Goal: Task Accomplishment & Management: Complete application form

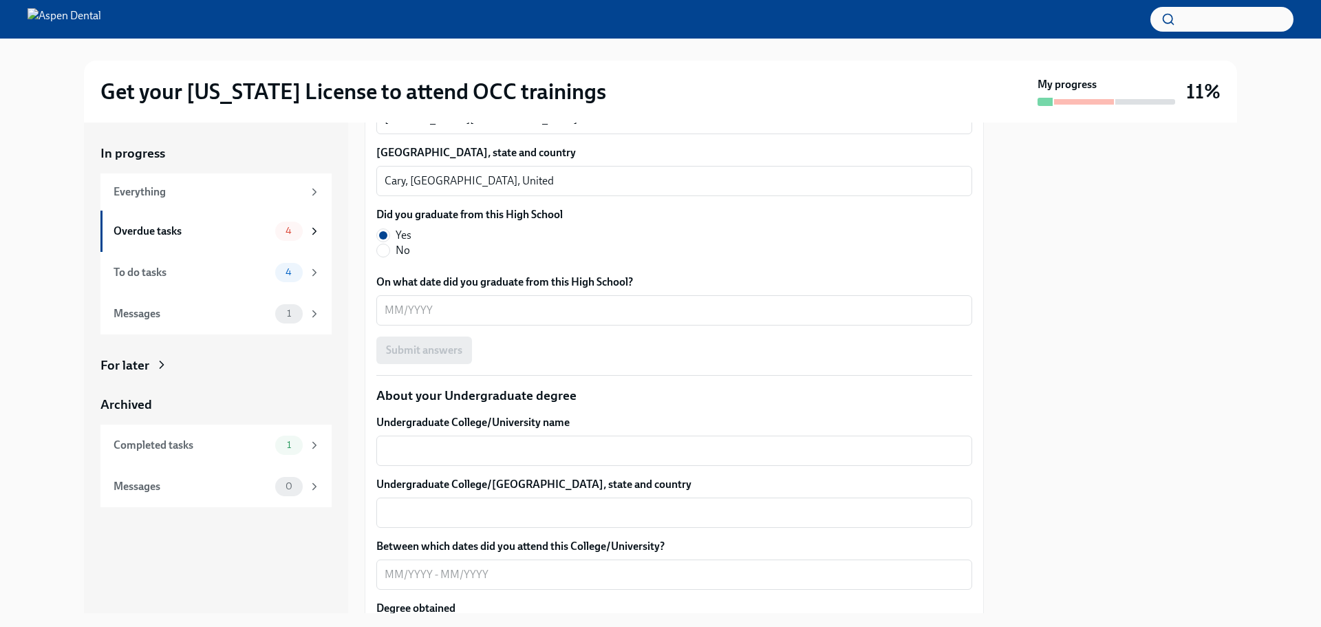
scroll to position [1170, 0]
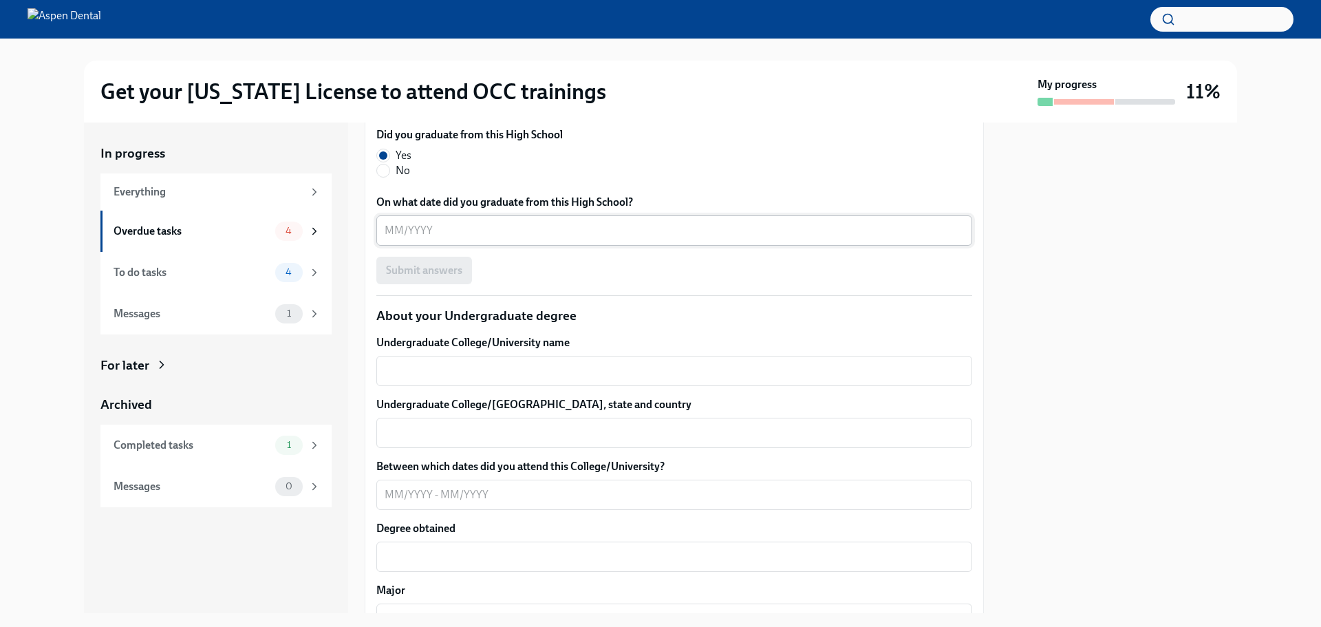
click at [554, 239] on textarea "On what date did you graduate from this High School?" at bounding box center [675, 230] width 580 height 17
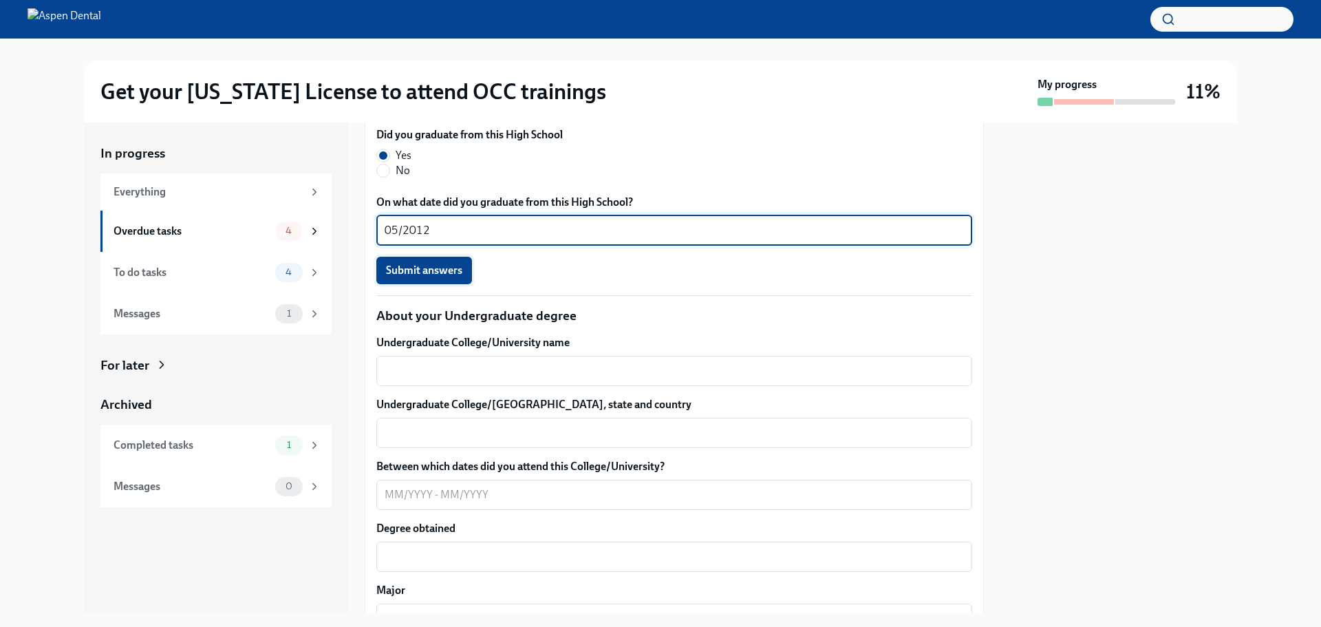
type textarea "05/2012"
click at [440, 277] on span "Submit answers" at bounding box center [424, 271] width 76 height 14
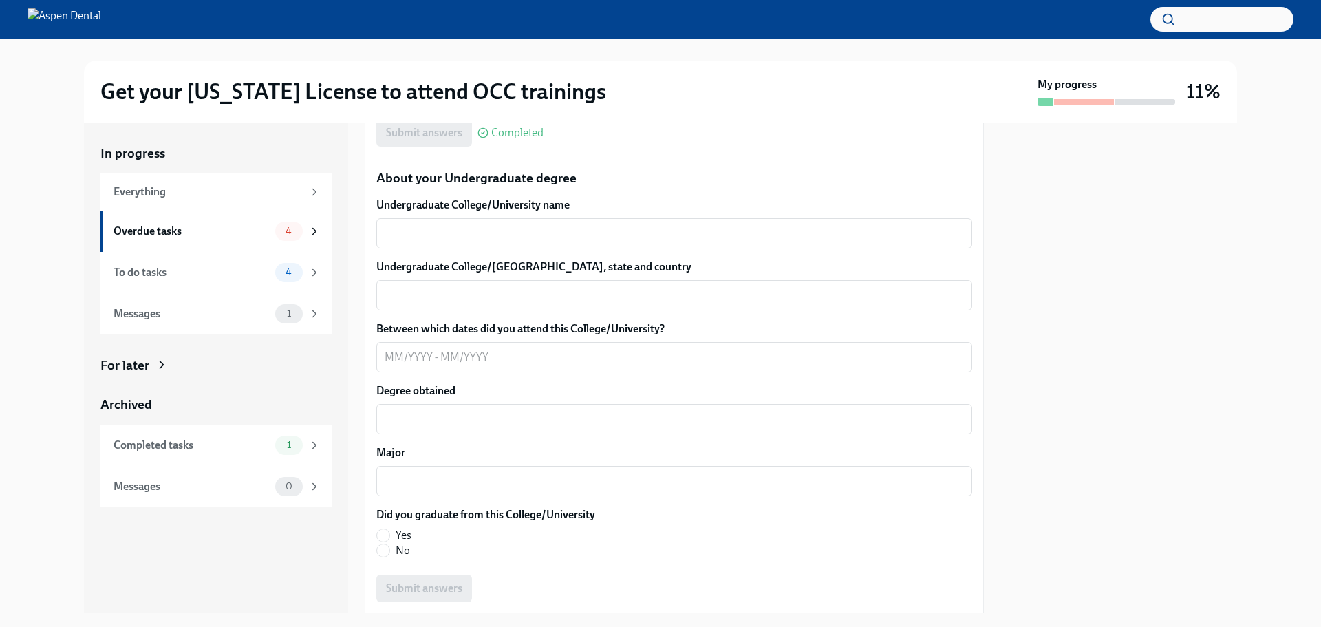
scroll to position [1377, 0]
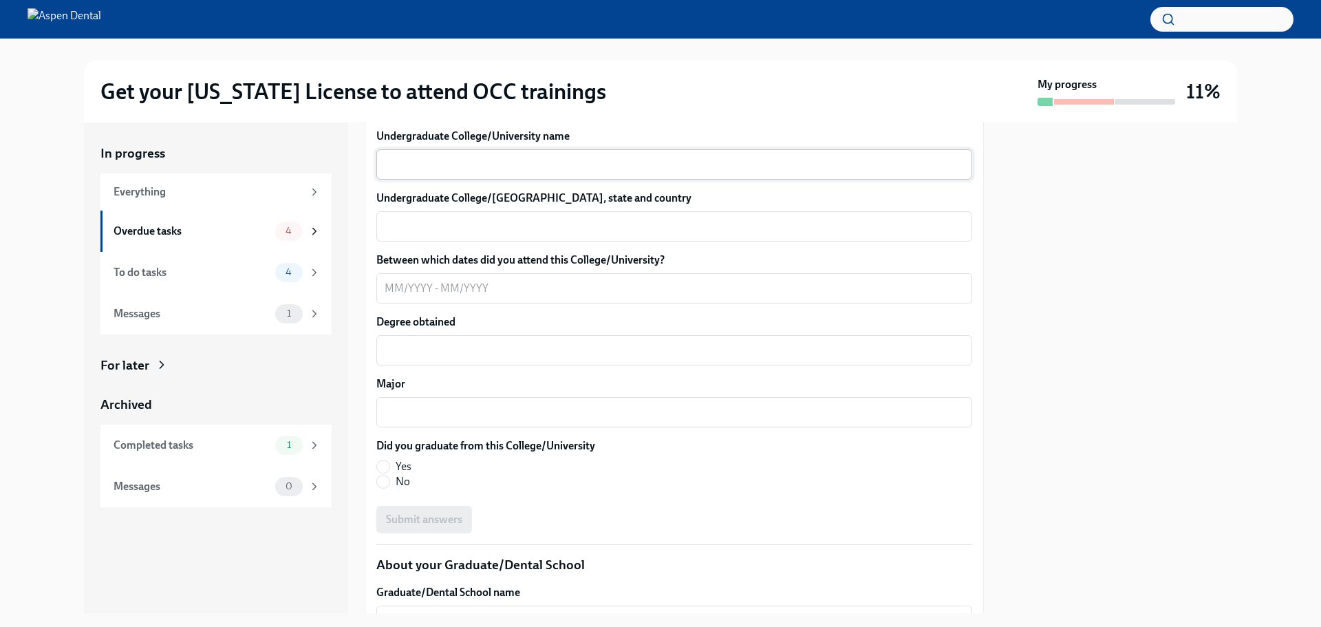
click at [702, 173] on textarea "Undergraduate College/University name" at bounding box center [675, 164] width 580 height 17
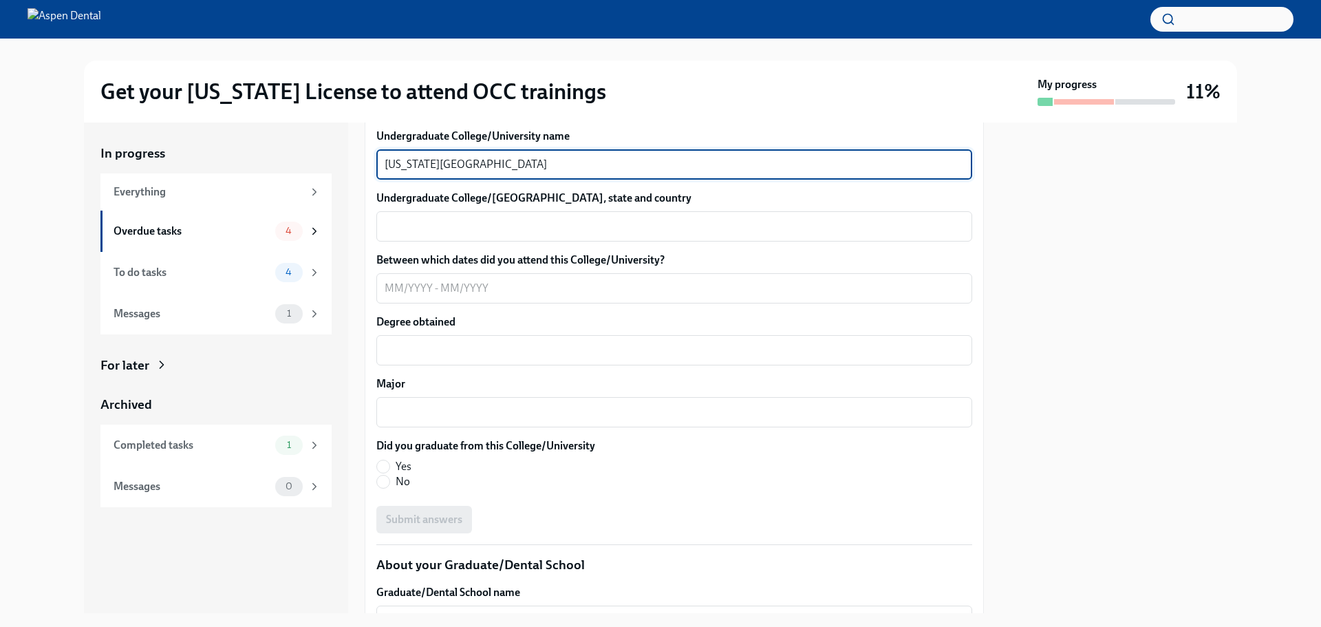
type textarea "[US_STATE][GEOGRAPHIC_DATA]"
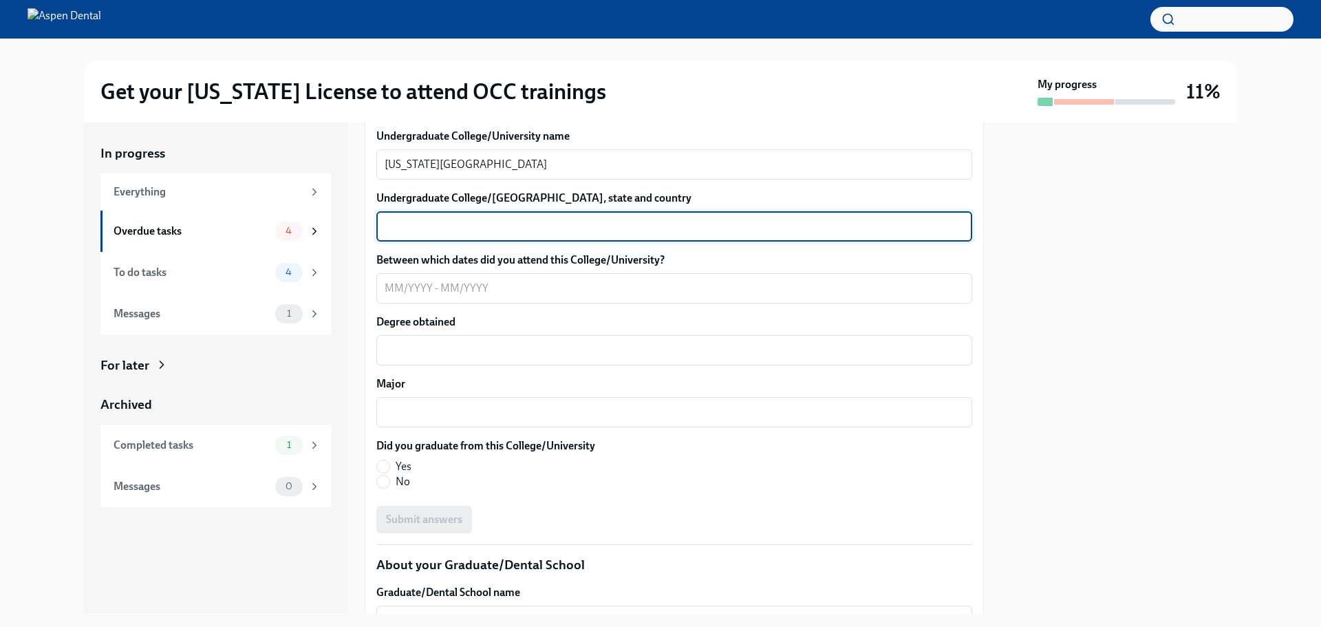
click at [583, 235] on textarea "Undergraduate College/[GEOGRAPHIC_DATA], state and country" at bounding box center [675, 226] width 580 height 17
type textarea "[GEOGRAPHIC_DATA], [GEOGRAPHIC_DATA], [GEOGRAPHIC_DATA]"
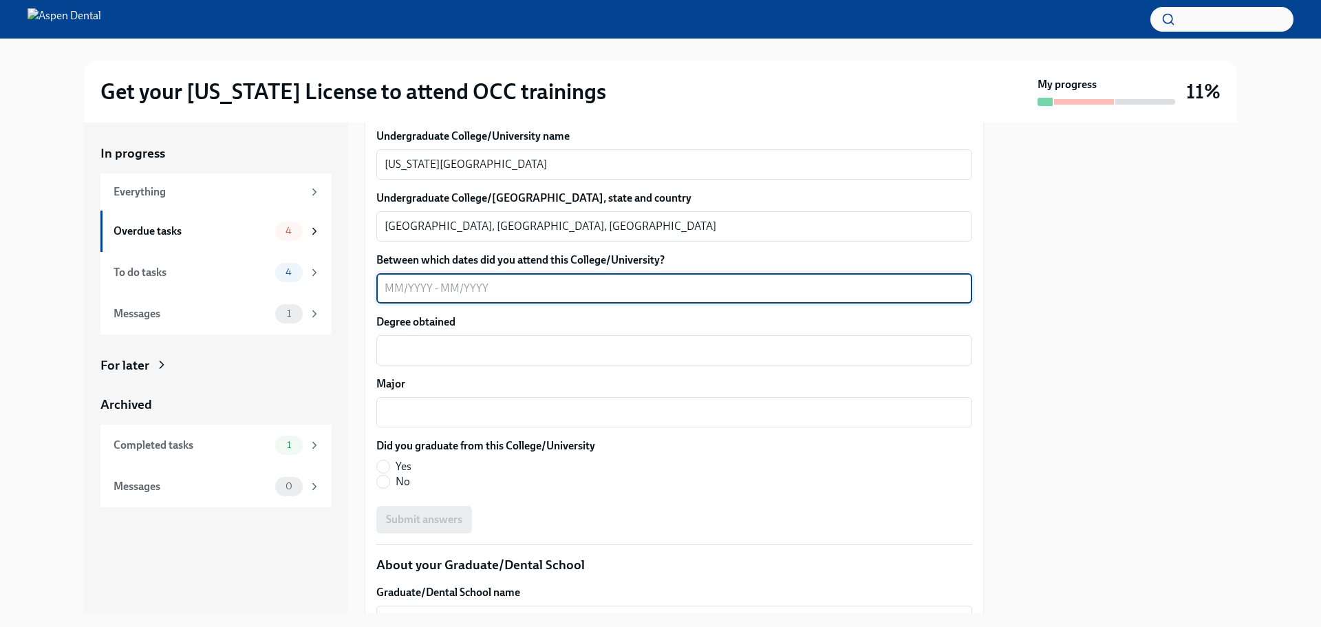
click at [588, 297] on textarea "Between which dates did you attend this College/University?" at bounding box center [675, 288] width 580 height 17
type textarea "08/13-05/17"
click at [802, 359] on textarea "Degree obtained" at bounding box center [675, 350] width 580 height 17
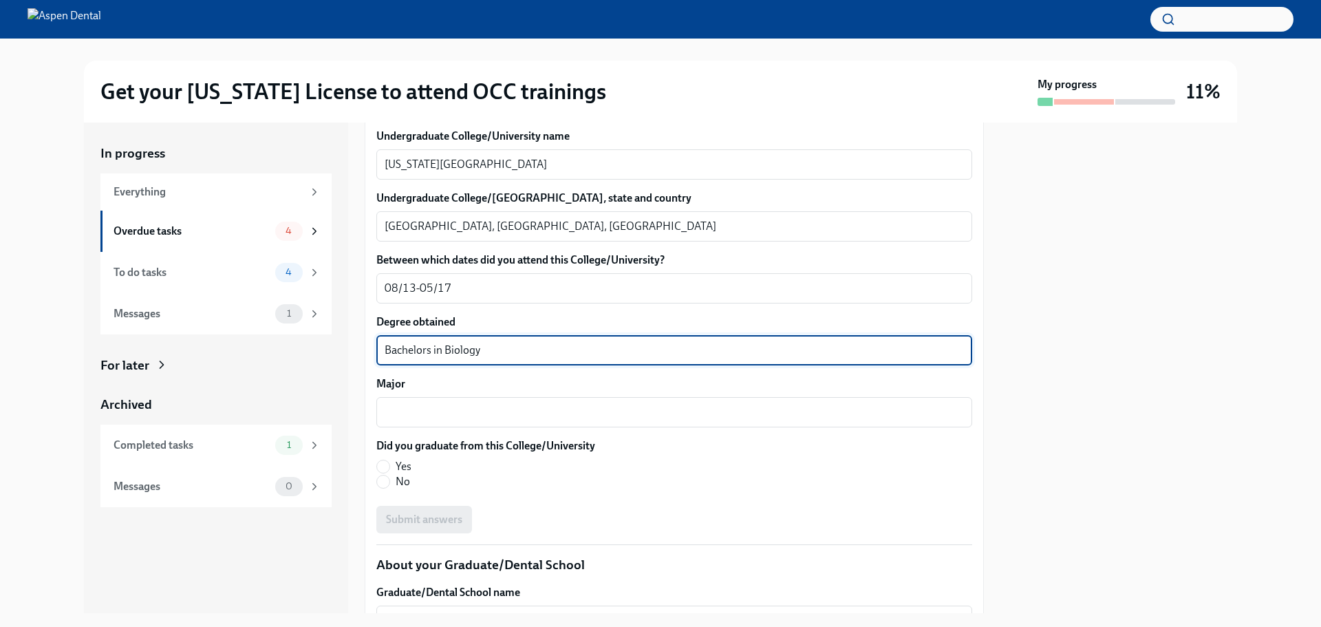
type textarea "Bachelors in Biology"
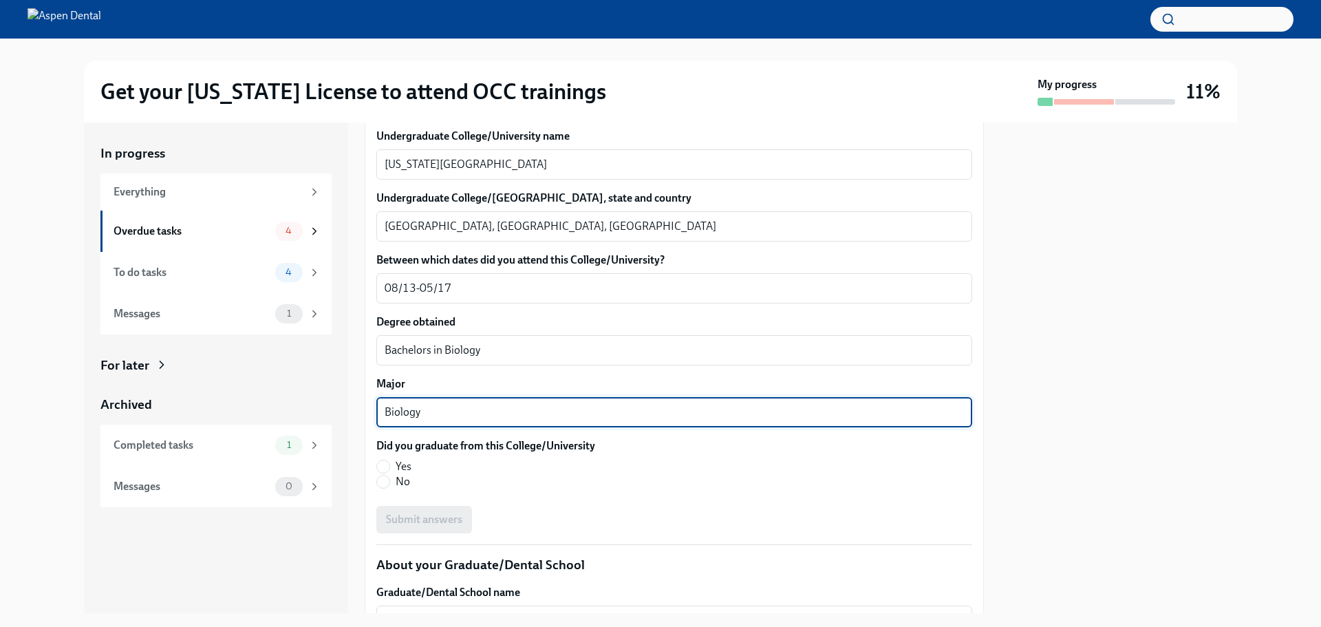
scroll to position [1583, 0]
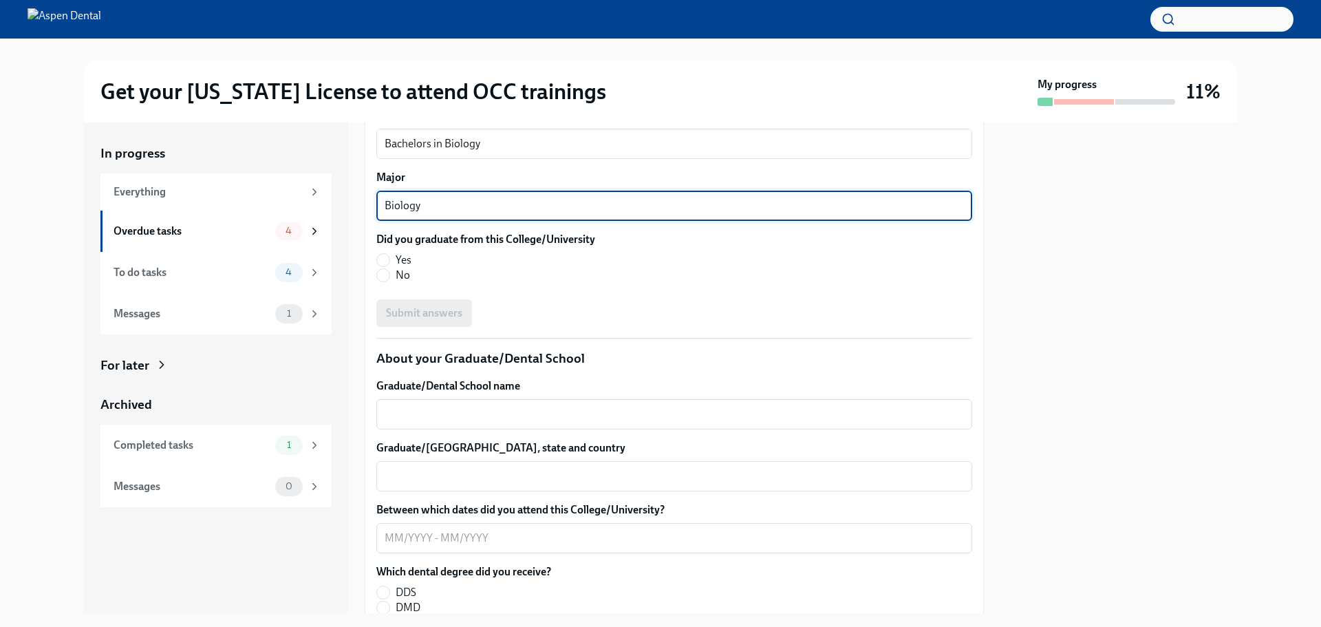
type textarea "Biology"
drag, startPoint x: 373, startPoint y: 414, endPoint x: 383, endPoint y: 419, distance: 10.8
click at [376, 414] on div "We will fill out the [US_STATE] State Application Form on your behalf – we'll j…" at bounding box center [674, 212] width 619 height 2997
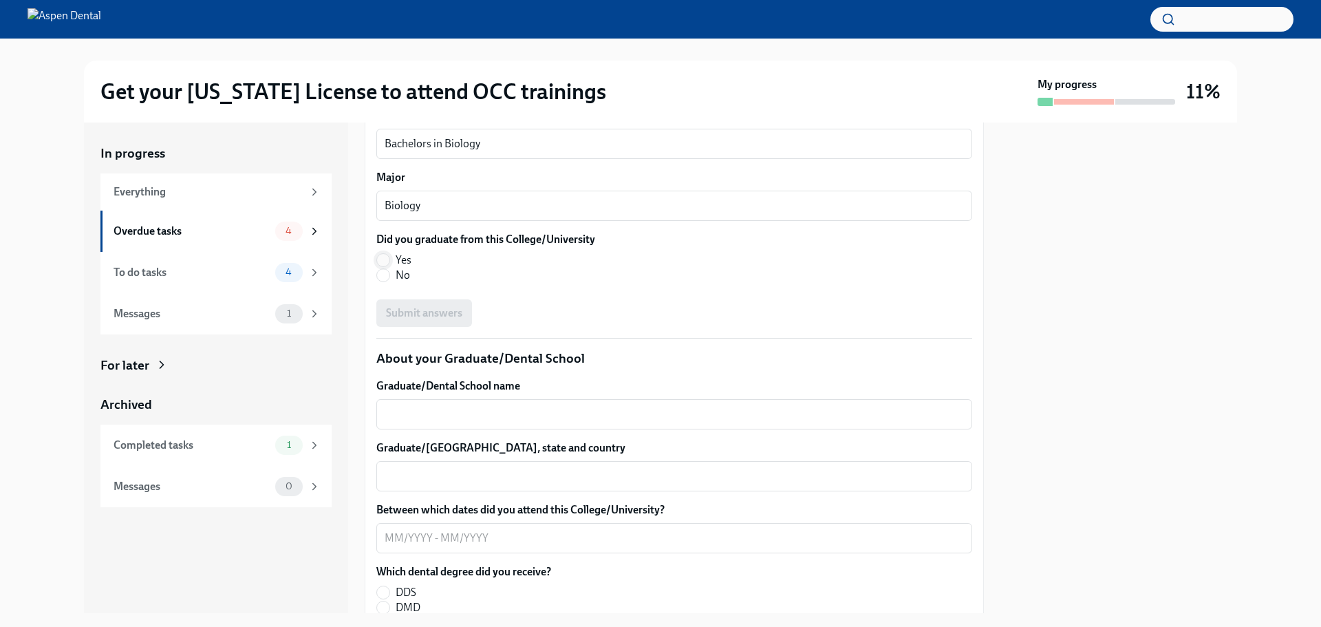
click at [387, 266] on input "Yes" at bounding box center [383, 260] width 12 height 12
radio input "true"
click at [439, 320] on span "Submit answers" at bounding box center [424, 313] width 76 height 14
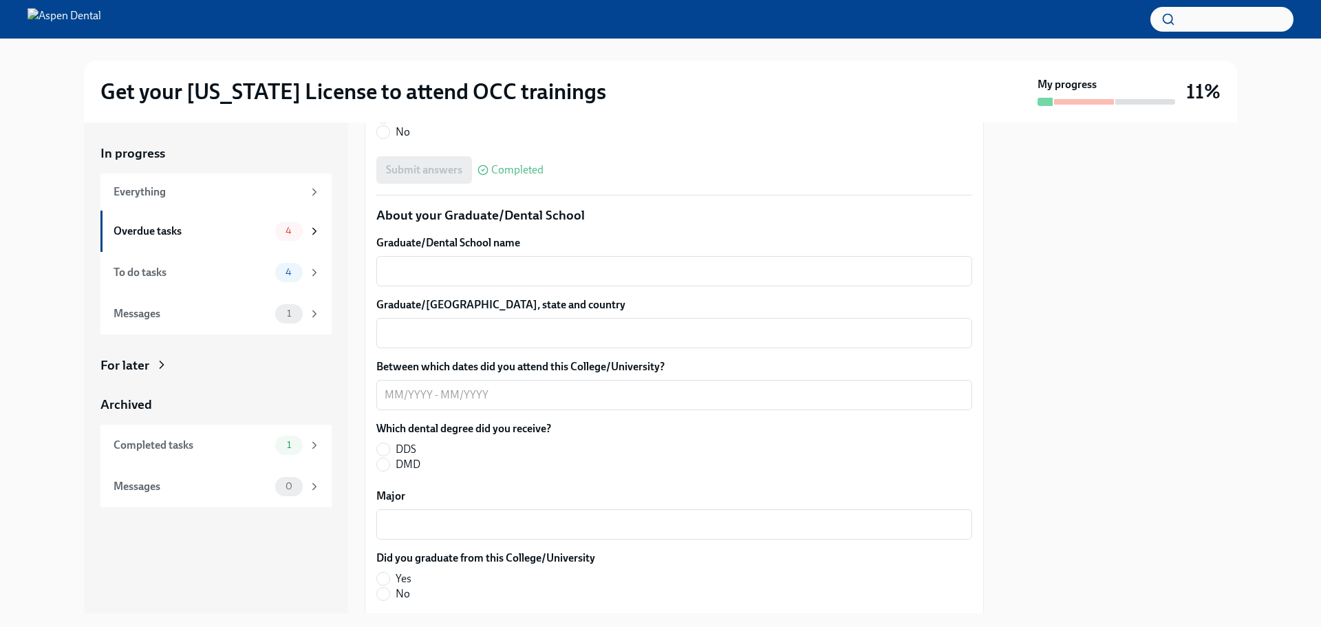
scroll to position [1789, 0]
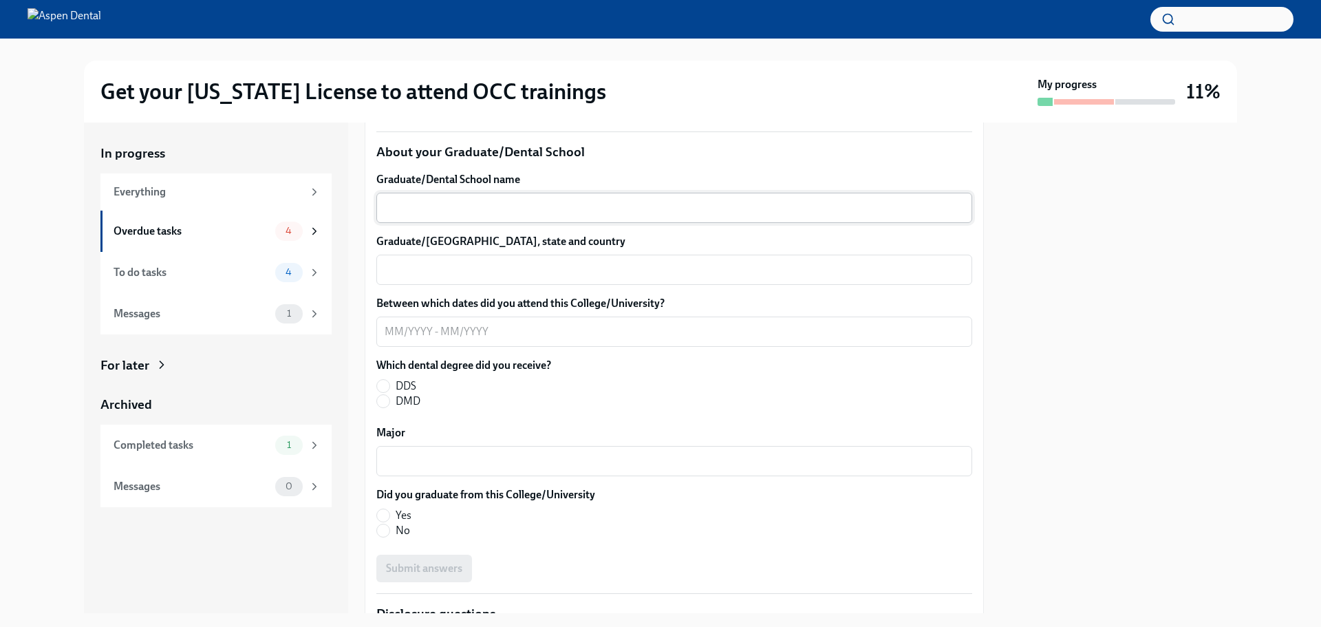
click at [487, 223] on div "x ​" at bounding box center [674, 208] width 596 height 30
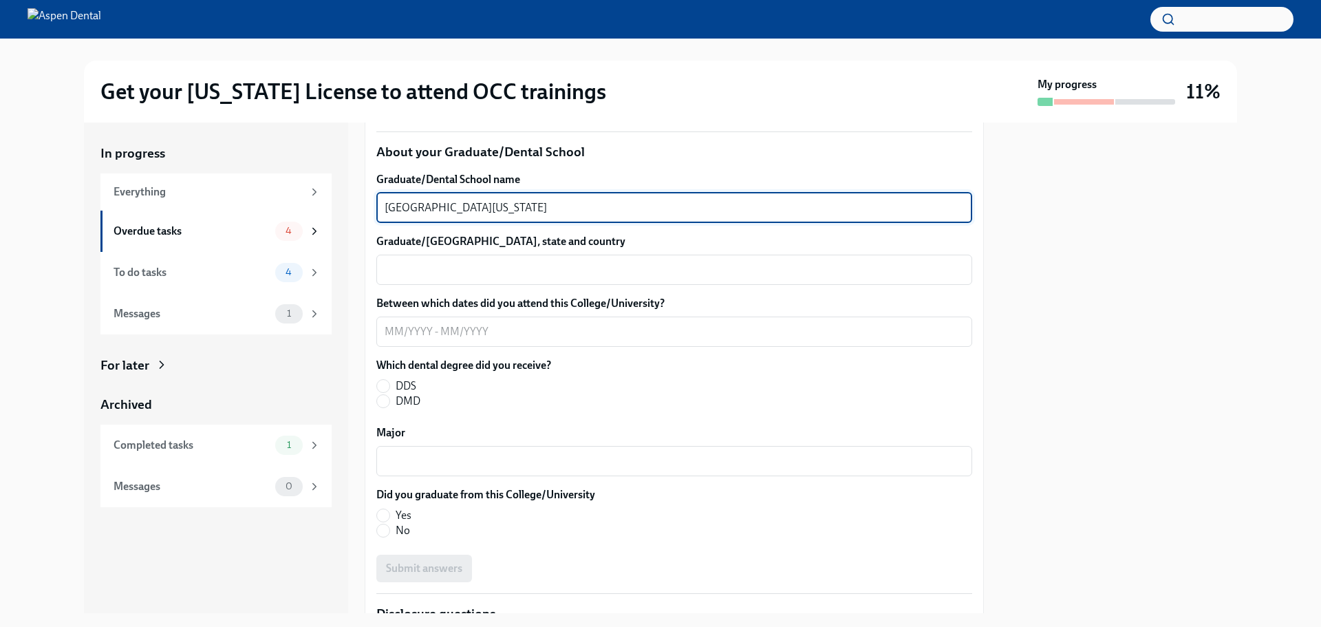
type textarea "[GEOGRAPHIC_DATA][US_STATE]"
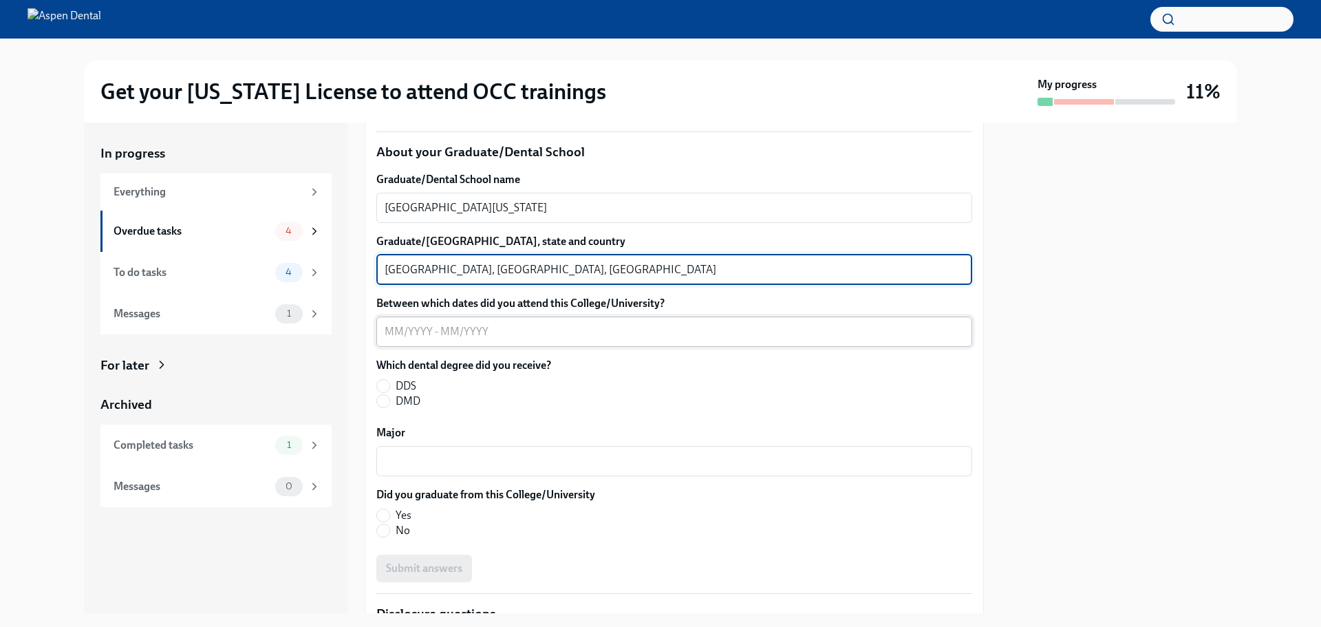
type textarea "[GEOGRAPHIC_DATA], [GEOGRAPHIC_DATA], [GEOGRAPHIC_DATA]"
click at [494, 340] on textarea "Between which dates did you attend this College/University?" at bounding box center [675, 331] width 580 height 17
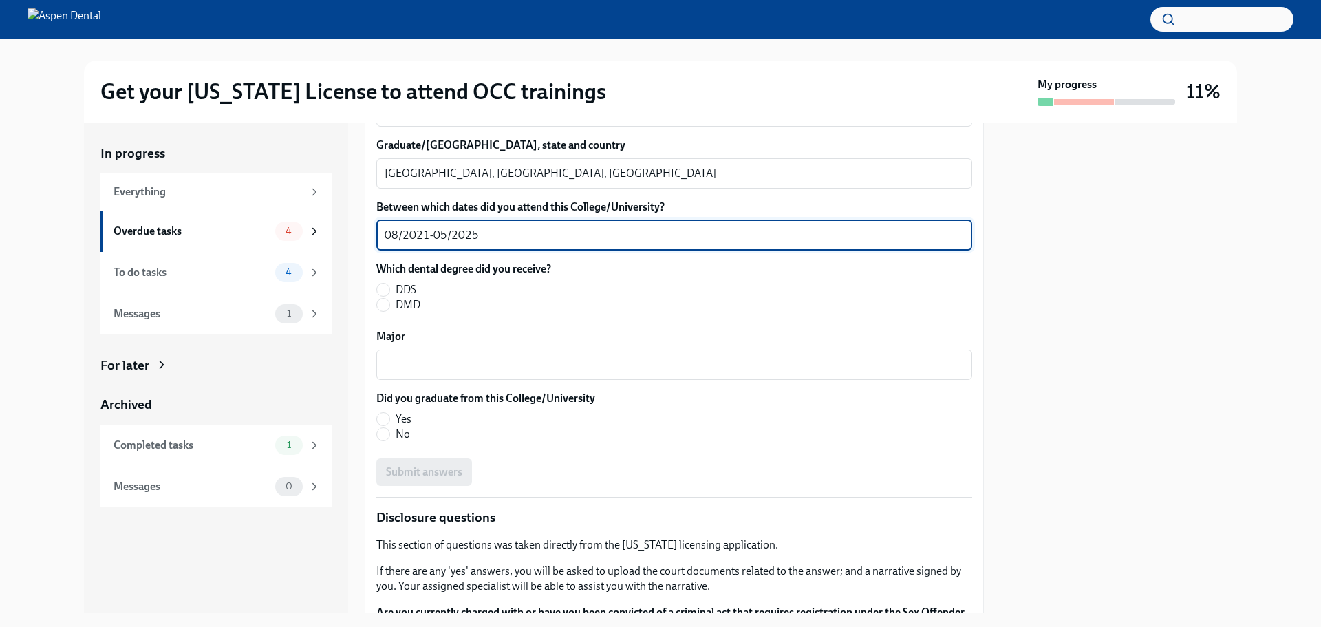
scroll to position [2065, 0]
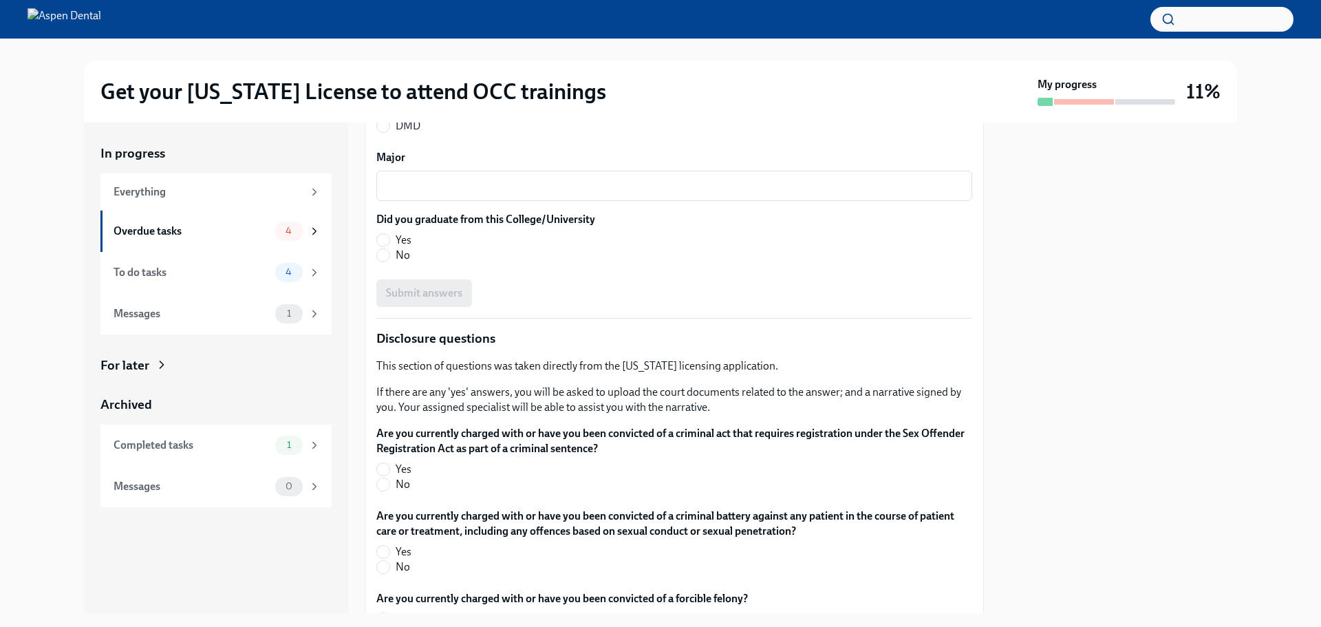
type textarea "08/2021-05/2025"
click at [383, 117] on input "DDS" at bounding box center [383, 111] width 12 height 12
radio input "true"
click at [396, 248] on span "Yes" at bounding box center [404, 240] width 16 height 15
click at [390, 246] on input "Yes" at bounding box center [383, 240] width 12 height 12
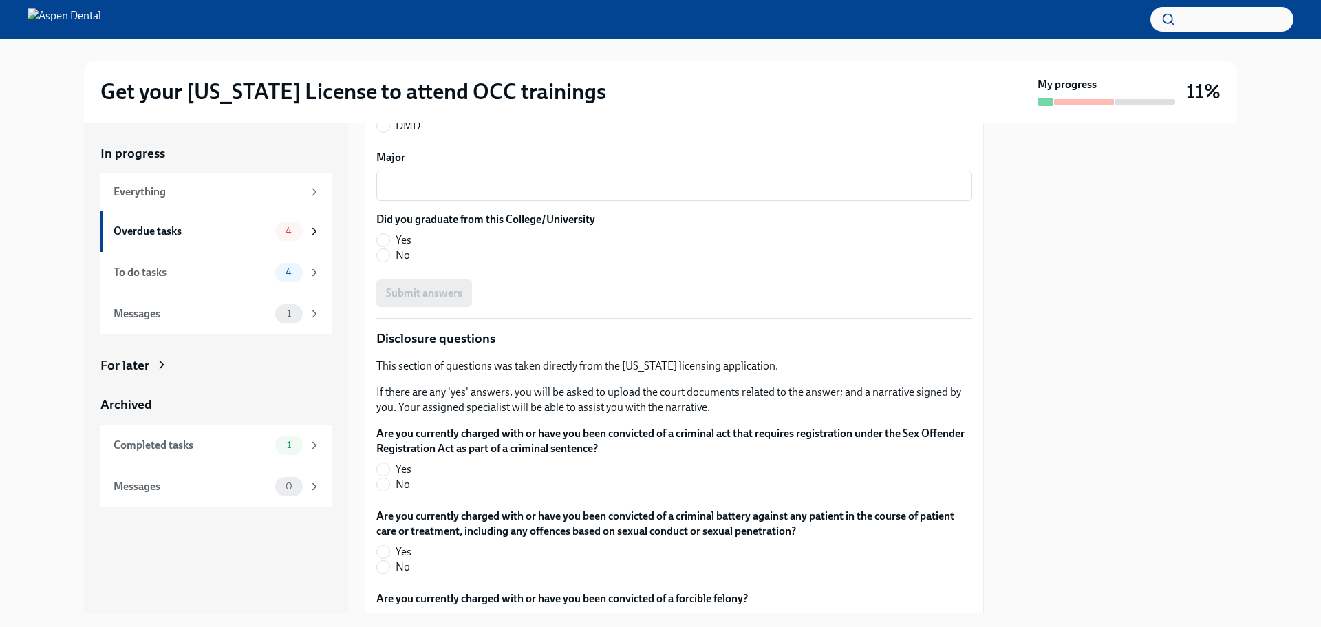
radio input "true"
drag, startPoint x: 474, startPoint y: 350, endPoint x: 482, endPoint y: 351, distance: 8.3
click at [474, 194] on textarea "Major" at bounding box center [675, 186] width 580 height 17
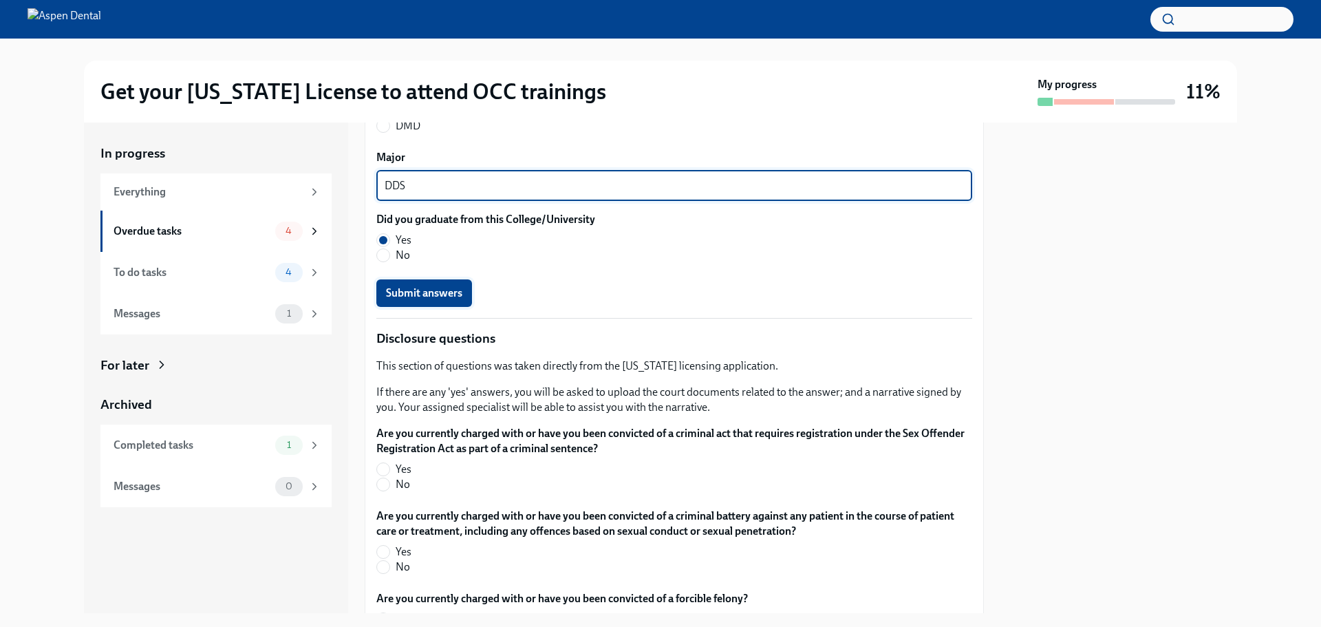
type textarea "DDS"
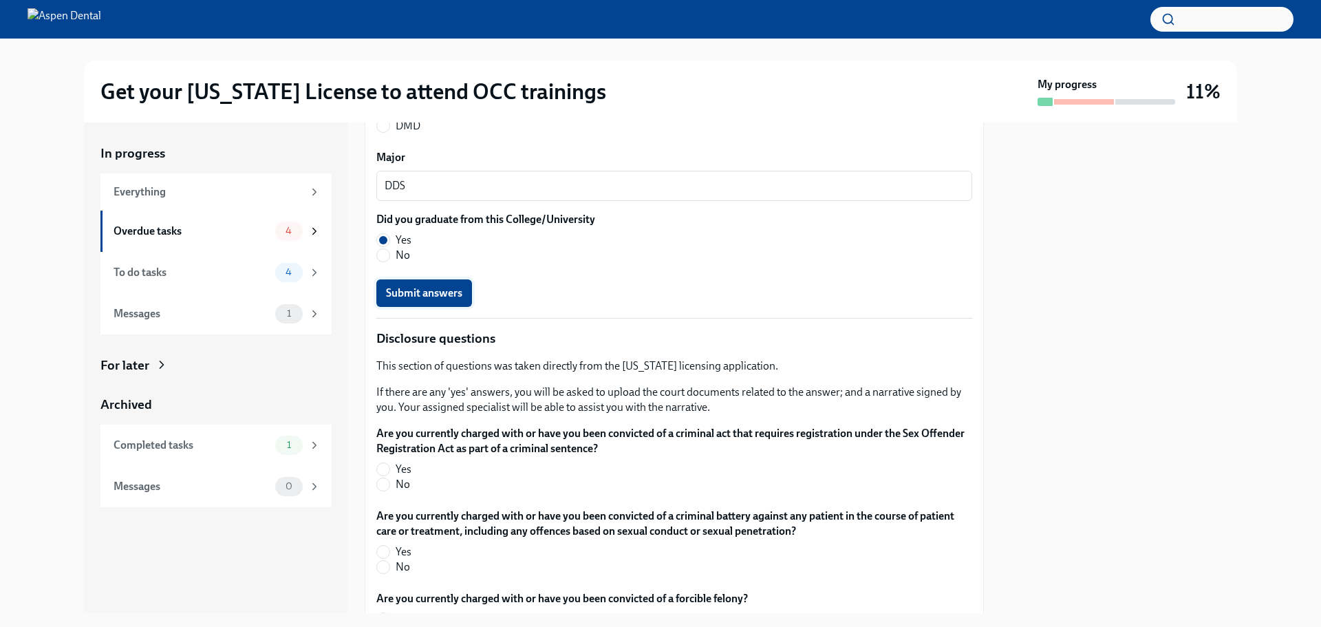
click at [447, 300] on span "Submit answers" at bounding box center [424, 293] width 76 height 14
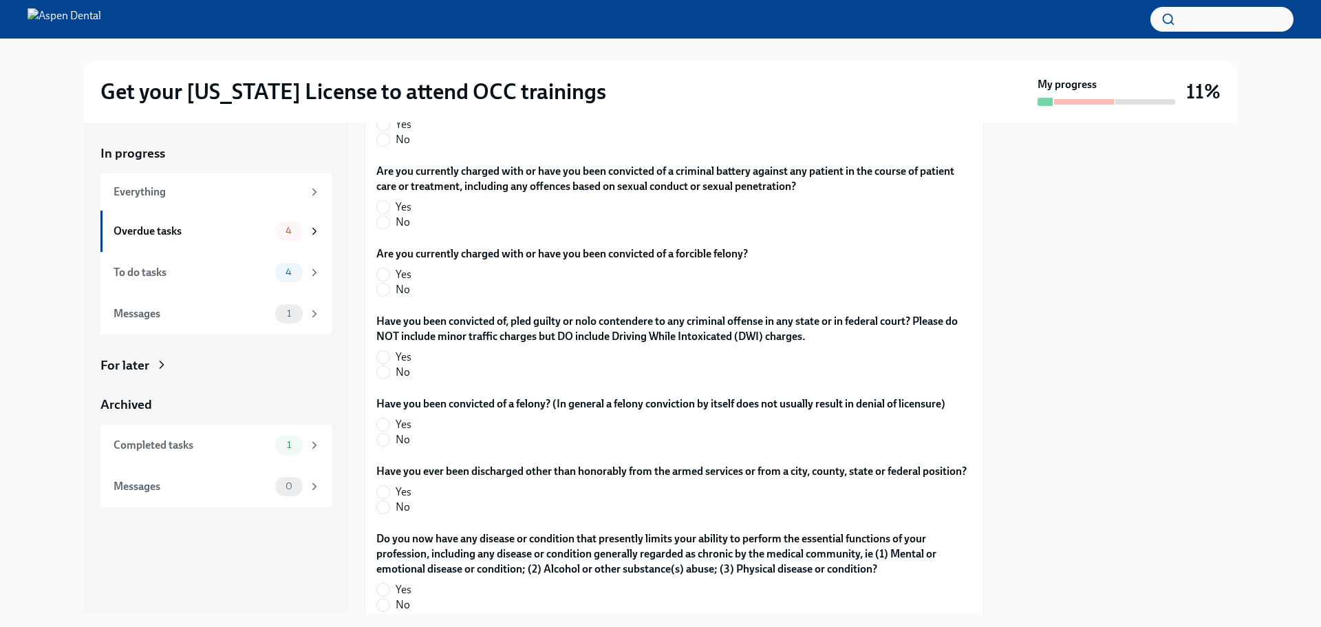
scroll to position [2340, 0]
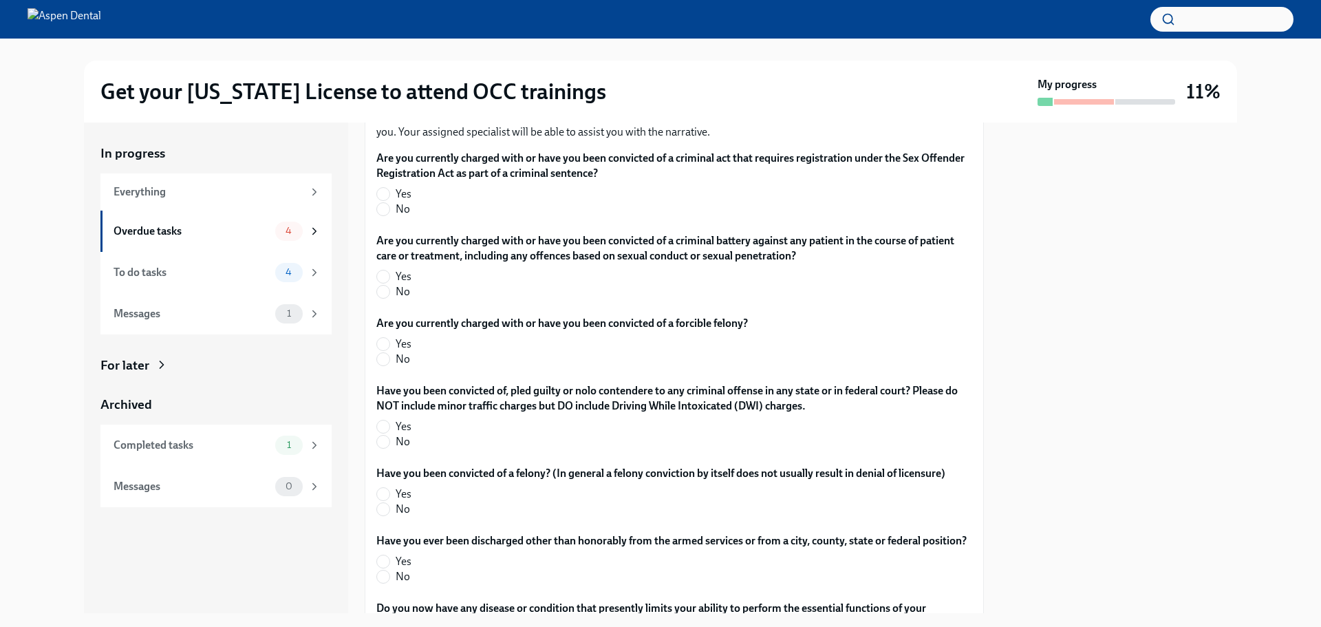
click at [409, 217] on span "No" at bounding box center [403, 209] width 14 height 15
click at [390, 215] on input "No" at bounding box center [383, 209] width 12 height 12
radio input "true"
click at [403, 299] on span "No" at bounding box center [403, 291] width 14 height 15
click at [390, 298] on input "No" at bounding box center [383, 292] width 12 height 12
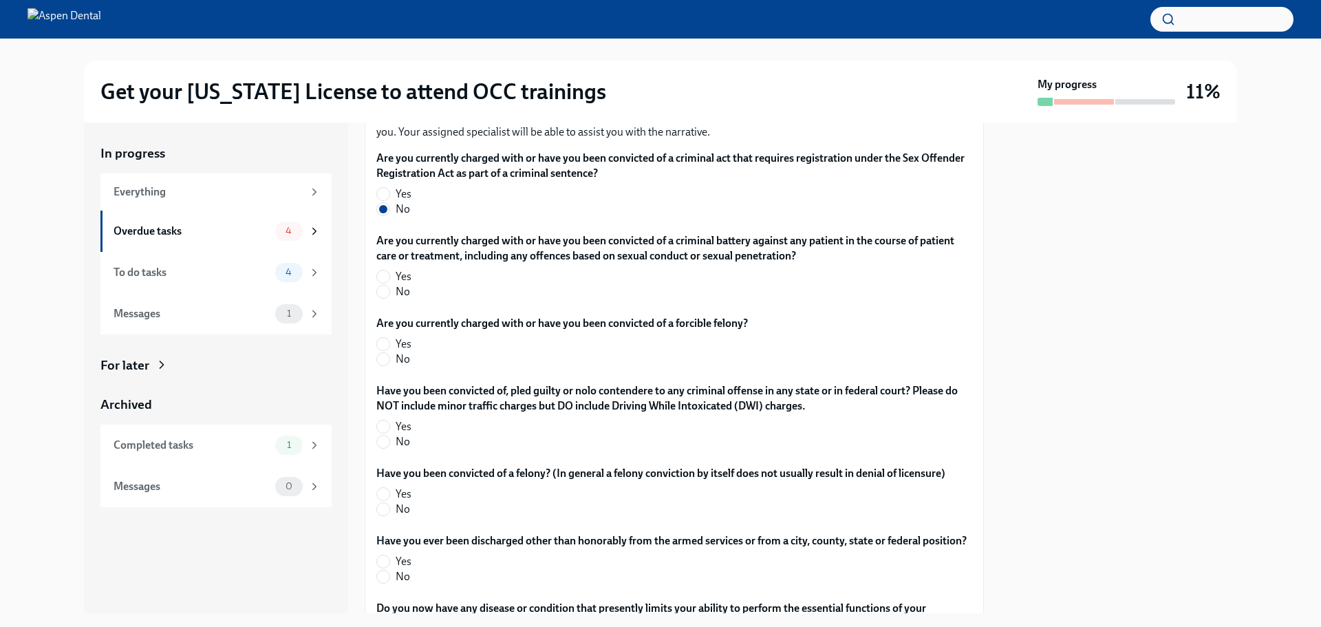
radio input "true"
click at [398, 352] on span "Yes" at bounding box center [404, 344] width 16 height 15
click at [390, 350] on input "Yes" at bounding box center [383, 344] width 12 height 12
radio input "true"
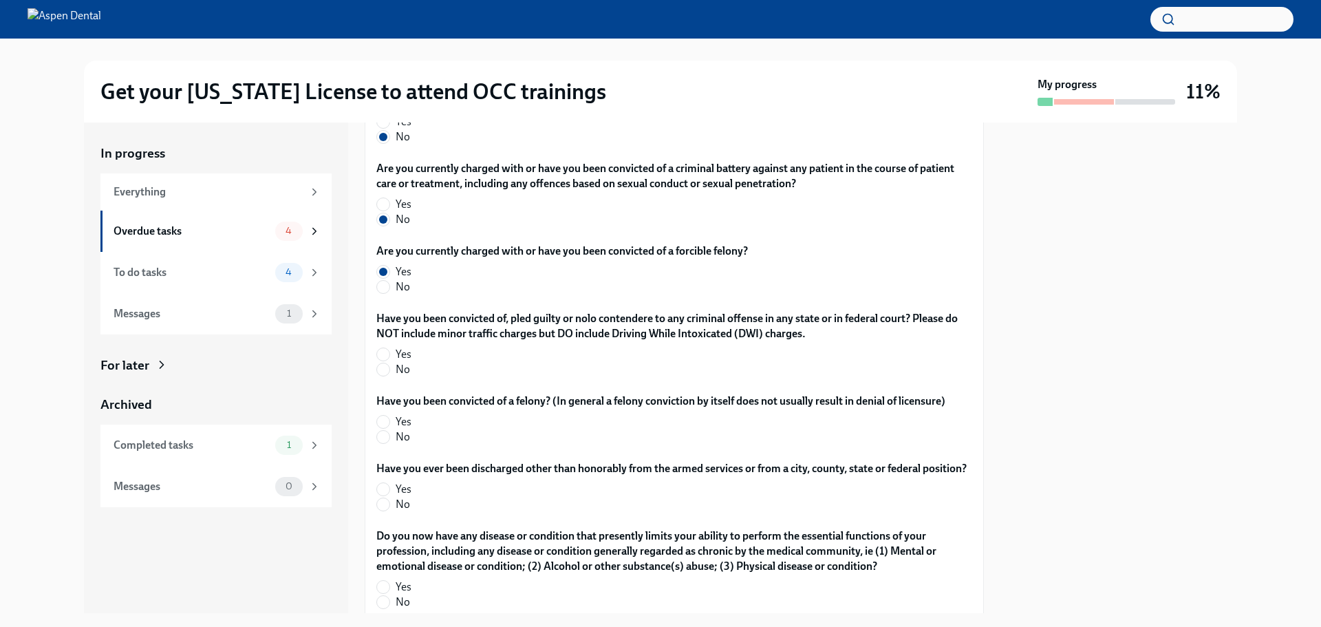
scroll to position [2478, 0]
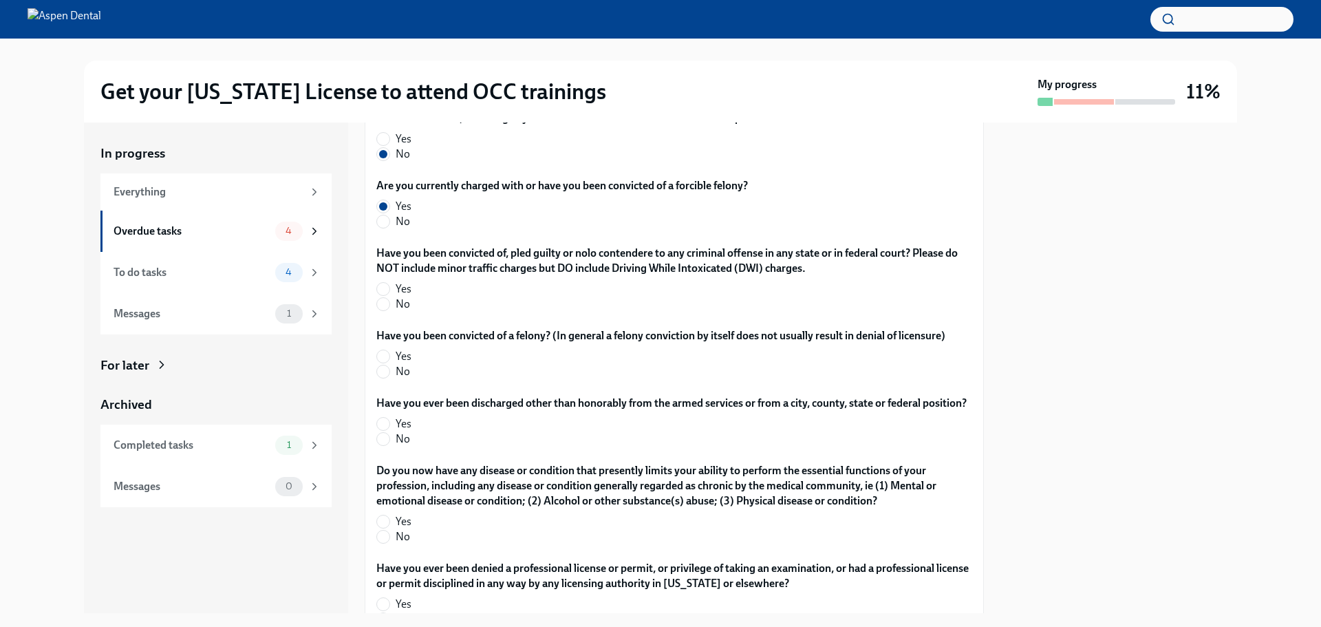
click at [405, 229] on span "No" at bounding box center [403, 221] width 14 height 15
click at [390, 228] on input "No" at bounding box center [383, 221] width 12 height 12
radio input "true"
click at [412, 312] on label "No" at bounding box center [668, 304] width 585 height 15
click at [390, 310] on input "No" at bounding box center [383, 304] width 12 height 12
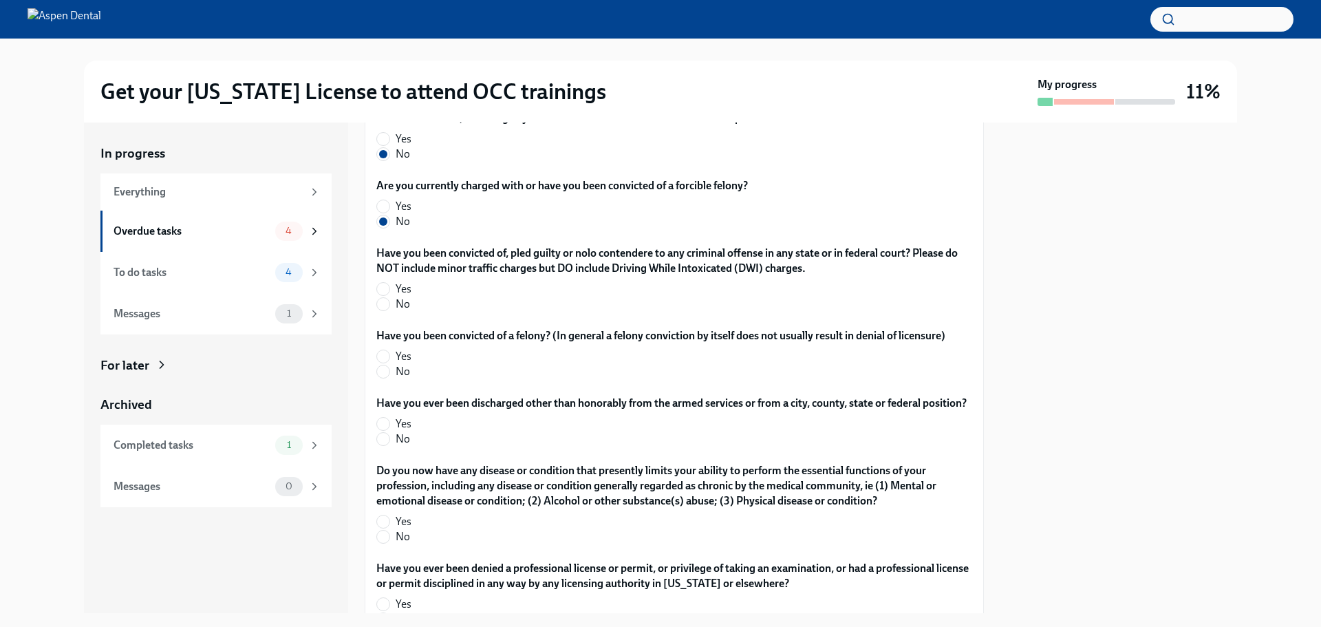
radio input "true"
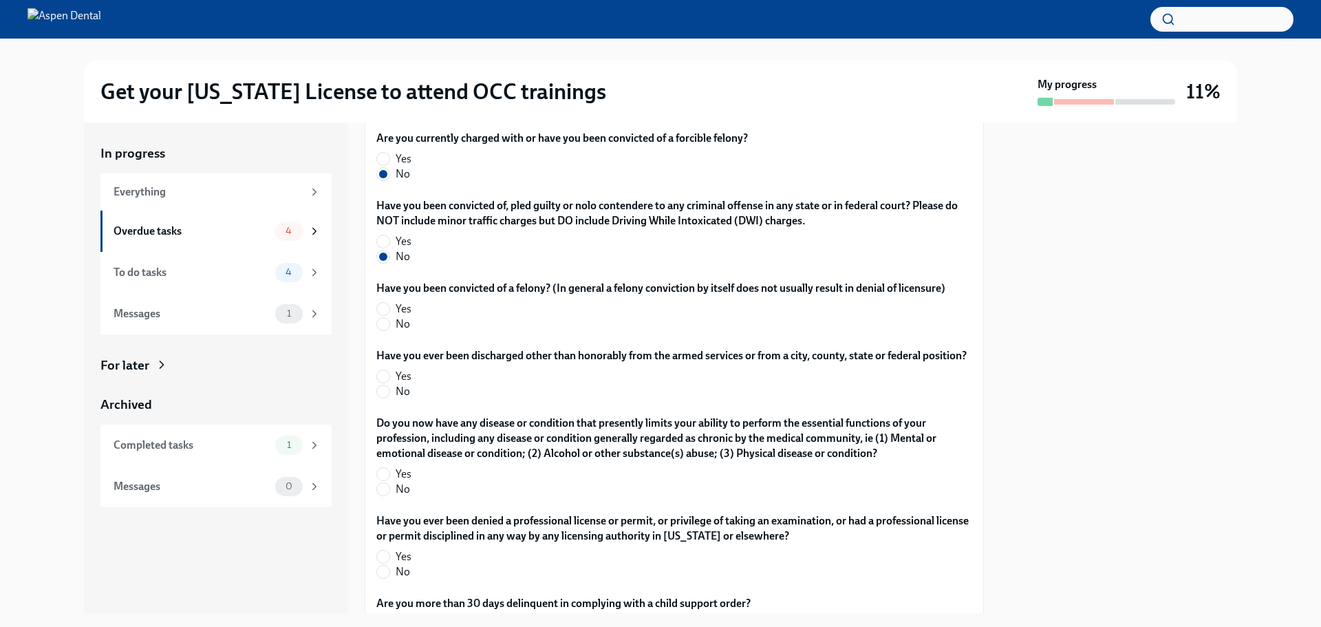
scroll to position [2547, 0]
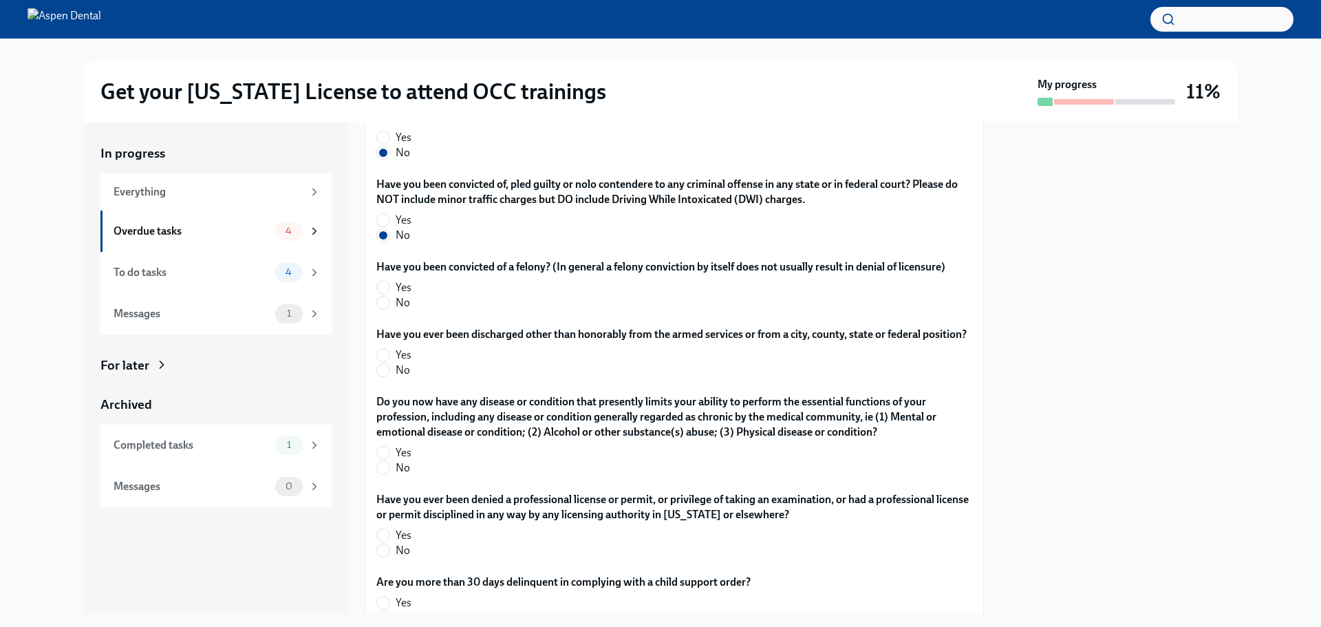
click at [401, 310] on span "No" at bounding box center [403, 302] width 14 height 15
click at [390, 309] on input "No" at bounding box center [383, 303] width 12 height 12
radio input "true"
click at [383, 376] on input "No" at bounding box center [383, 370] width 12 height 12
radio input "true"
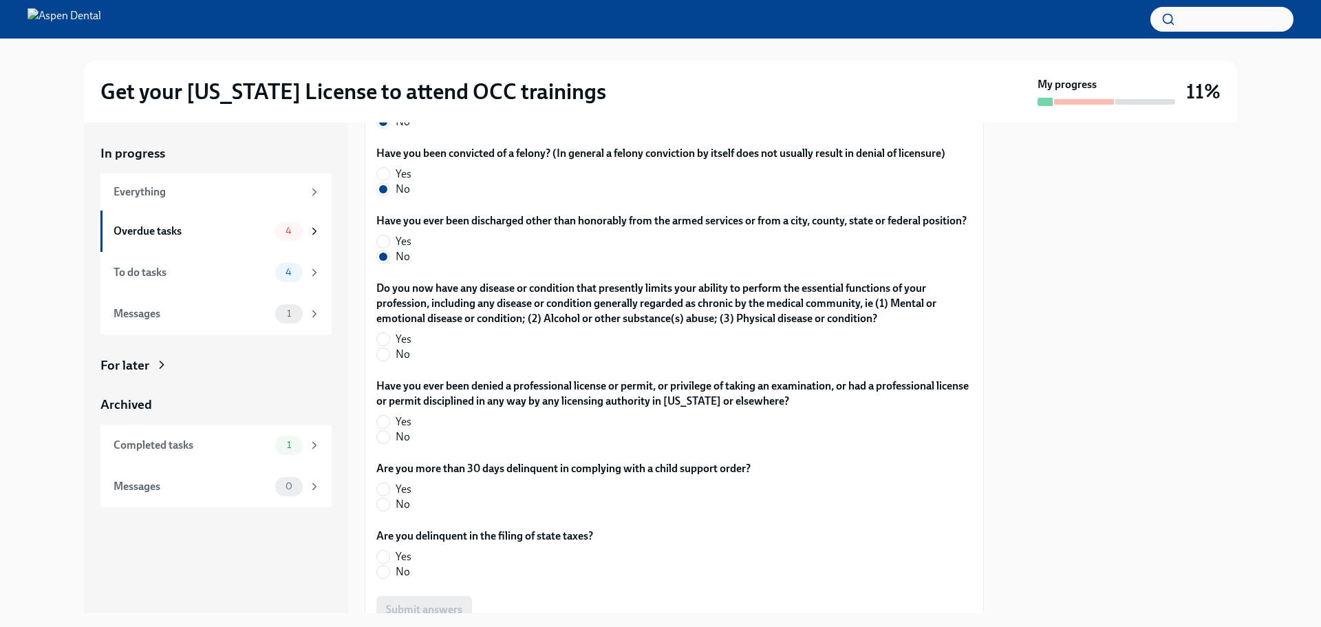
scroll to position [2684, 0]
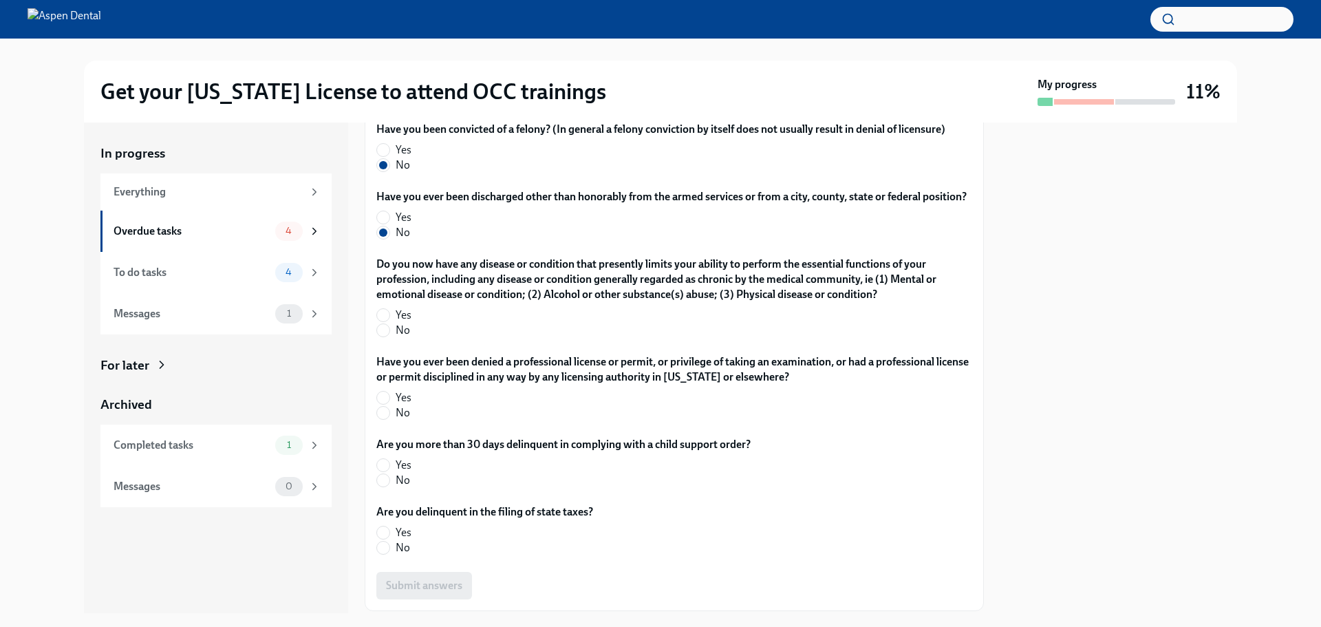
click at [403, 343] on div "Do you now have any disease or condition that presently limits your ability to …" at bounding box center [674, 300] width 596 height 87
click at [395, 338] on label "No" at bounding box center [668, 330] width 585 height 15
click at [390, 337] on input "No" at bounding box center [383, 330] width 12 height 12
radio input "true"
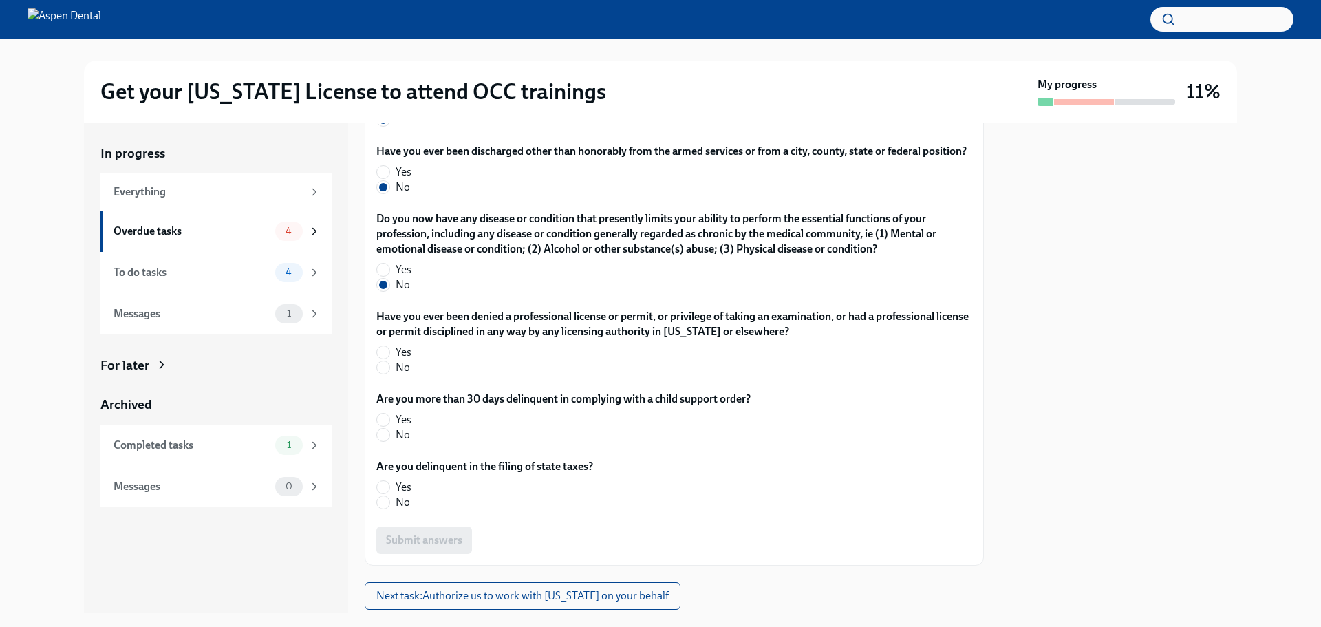
scroll to position [2753, 0]
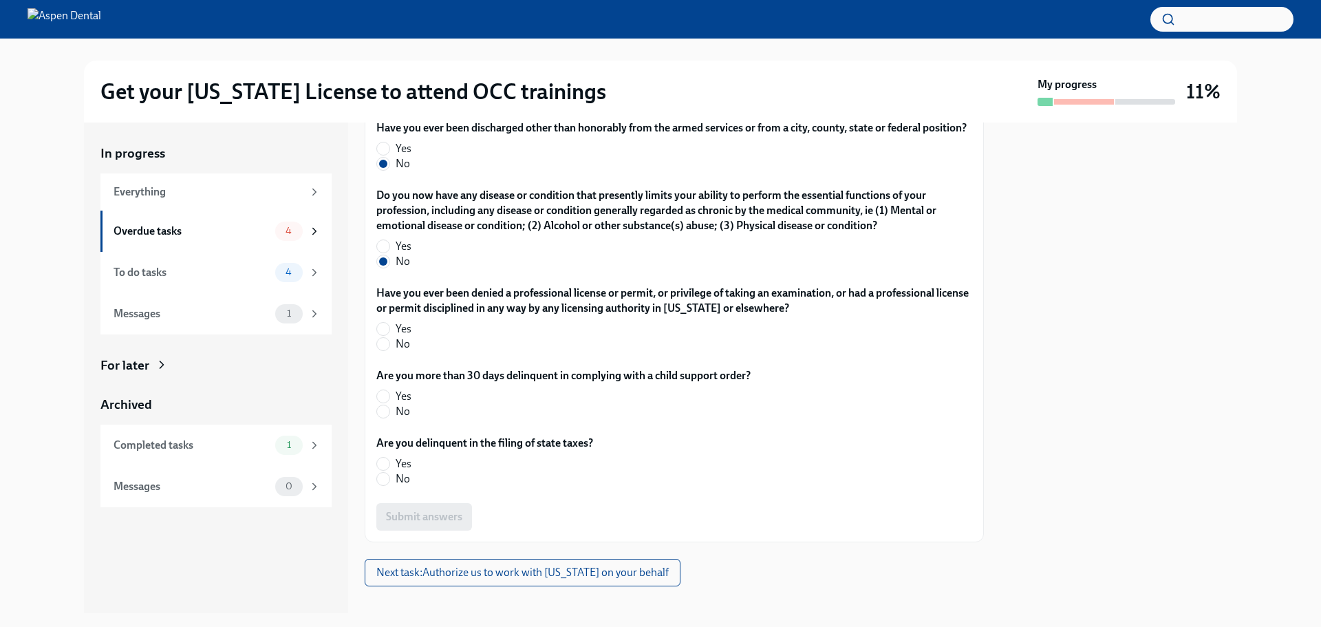
click at [394, 352] on label "No" at bounding box center [668, 344] width 585 height 15
click at [390, 350] on input "No" at bounding box center [383, 344] width 12 height 12
radio input "true"
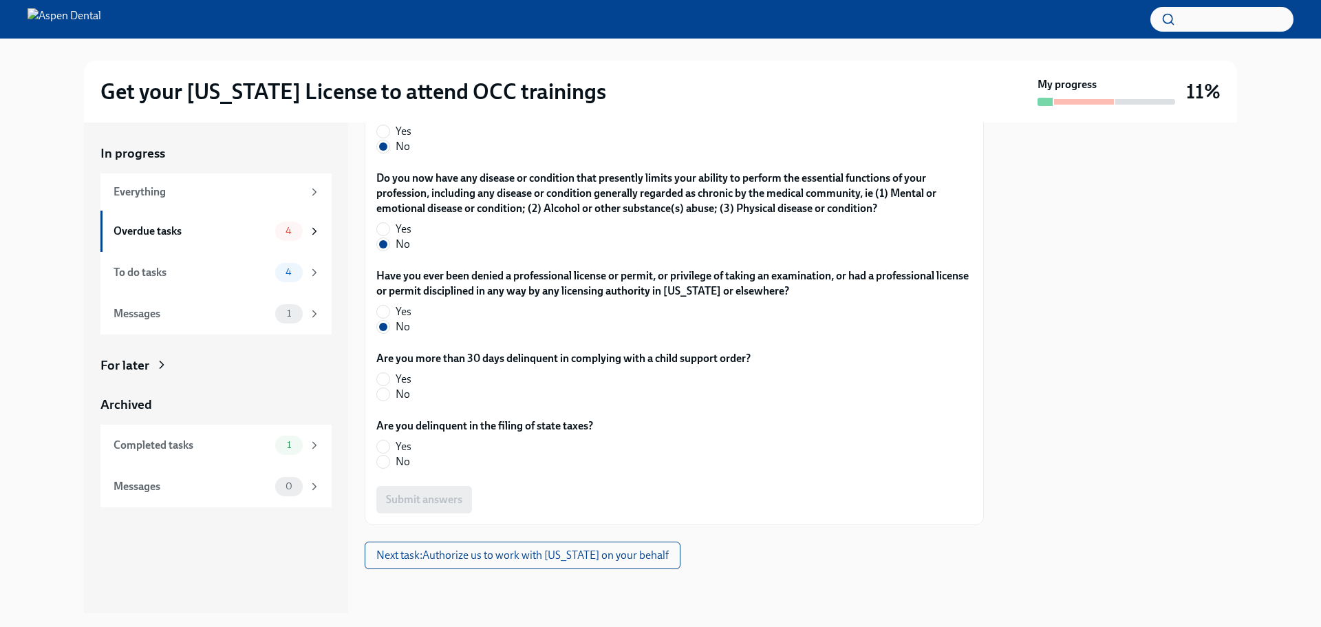
scroll to position [2891, 0]
click at [390, 402] on label "No" at bounding box center [557, 394] width 363 height 15
click at [390, 401] on input "No" at bounding box center [383, 394] width 12 height 12
radio input "true"
click at [389, 468] on input "No" at bounding box center [383, 462] width 12 height 12
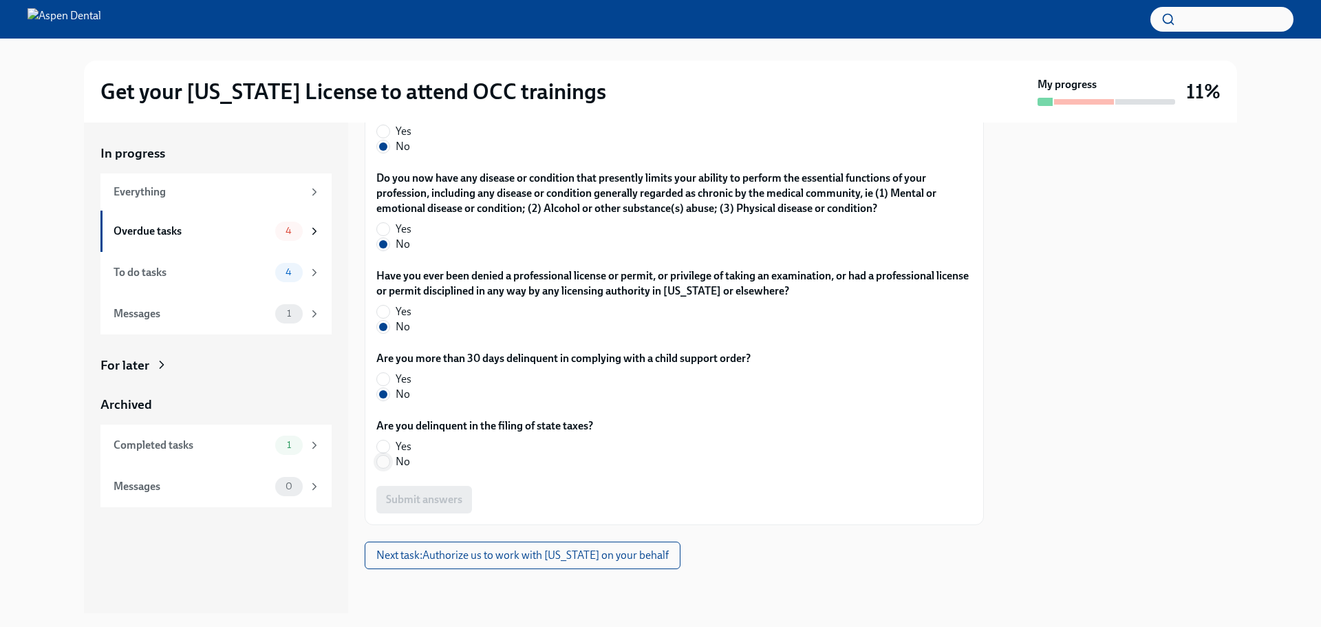
radio input "true"
click at [409, 507] on span "Submit answers" at bounding box center [424, 500] width 76 height 14
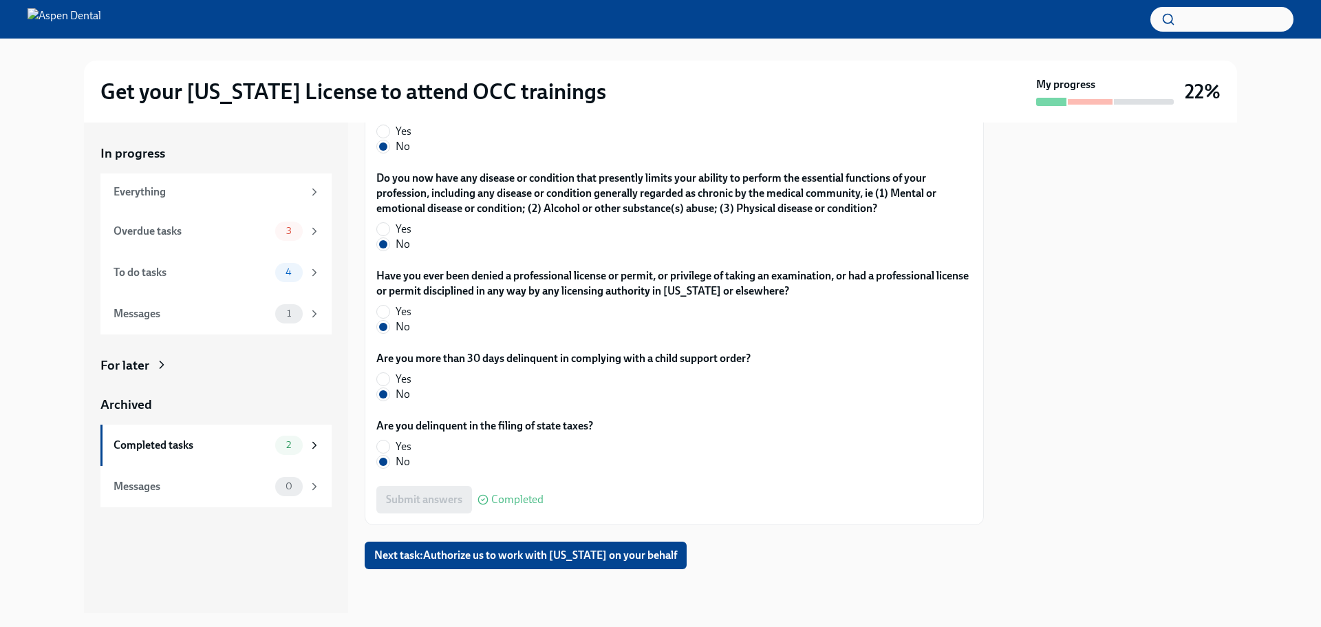
scroll to position [2945, 0]
click at [605, 548] on button "Next task : Authorize us to work with [US_STATE] on your behalf" at bounding box center [526, 556] width 322 height 28
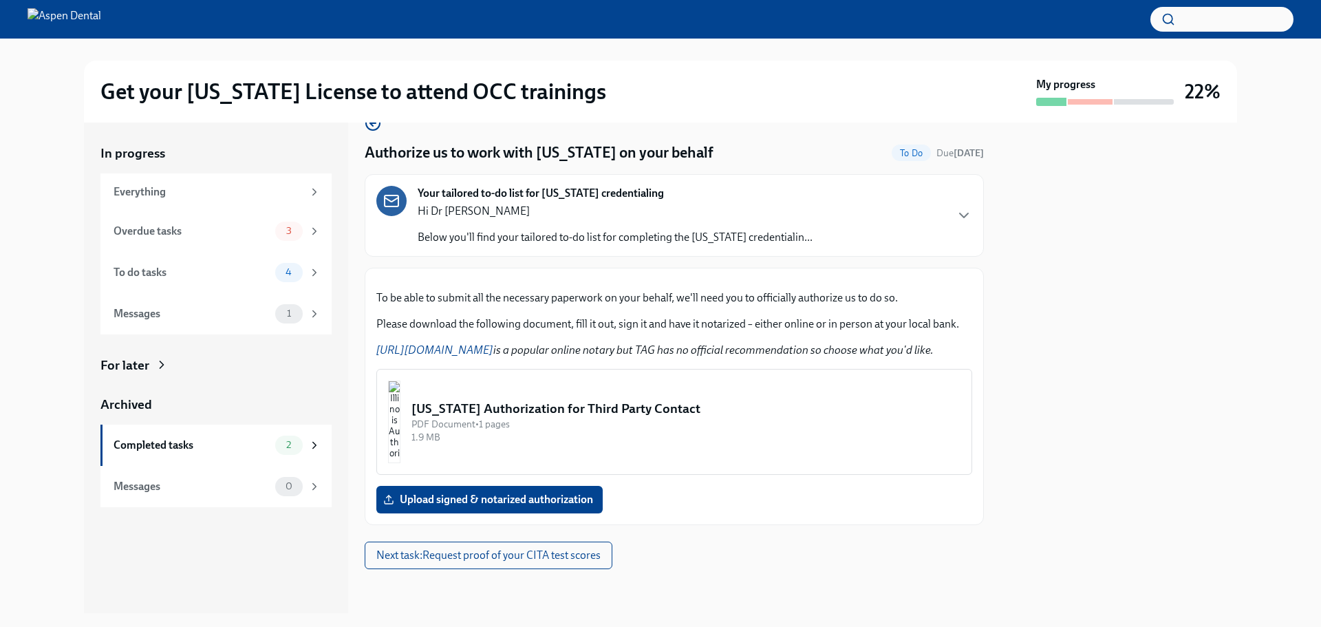
scroll to position [190, 0]
click at [541, 495] on span "Upload signed & notarized authorization" at bounding box center [489, 500] width 207 height 14
click at [0, 0] on input "Upload signed & notarized authorization" at bounding box center [0, 0] width 0 height 0
click at [401, 400] on img "button" at bounding box center [394, 422] width 12 height 83
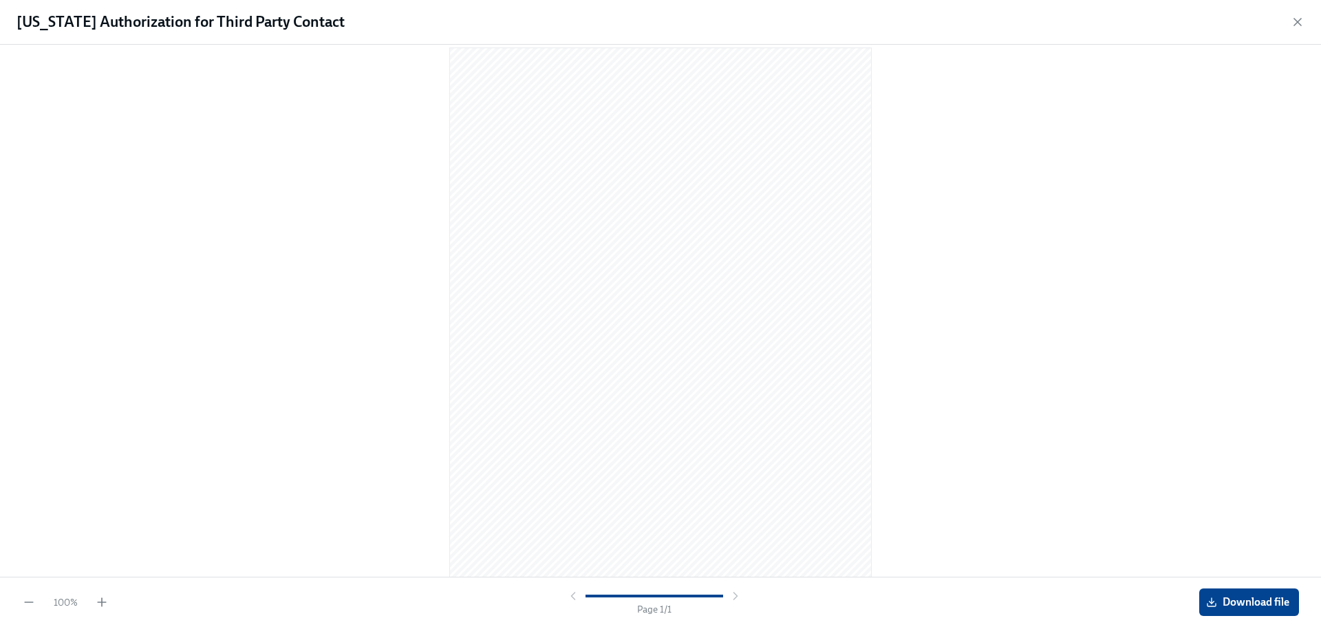
scroll to position [36, 0]
click at [1276, 606] on span "Download file" at bounding box center [1249, 602] width 81 height 14
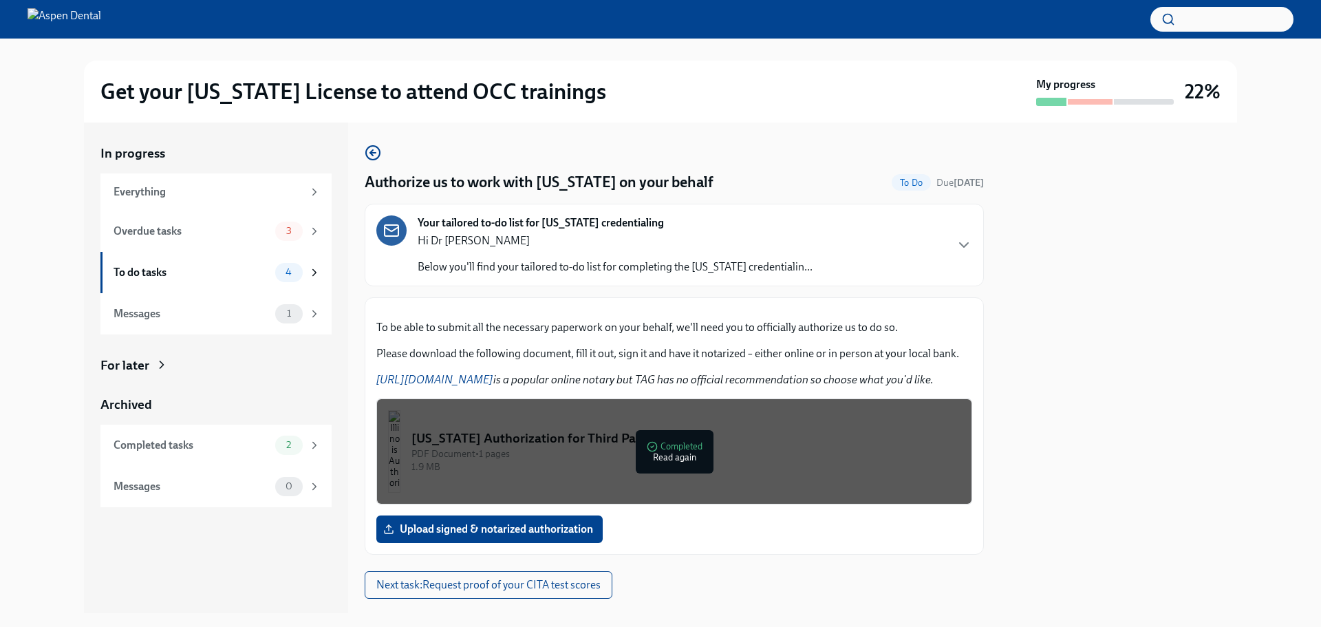
scroll to position [190, 0]
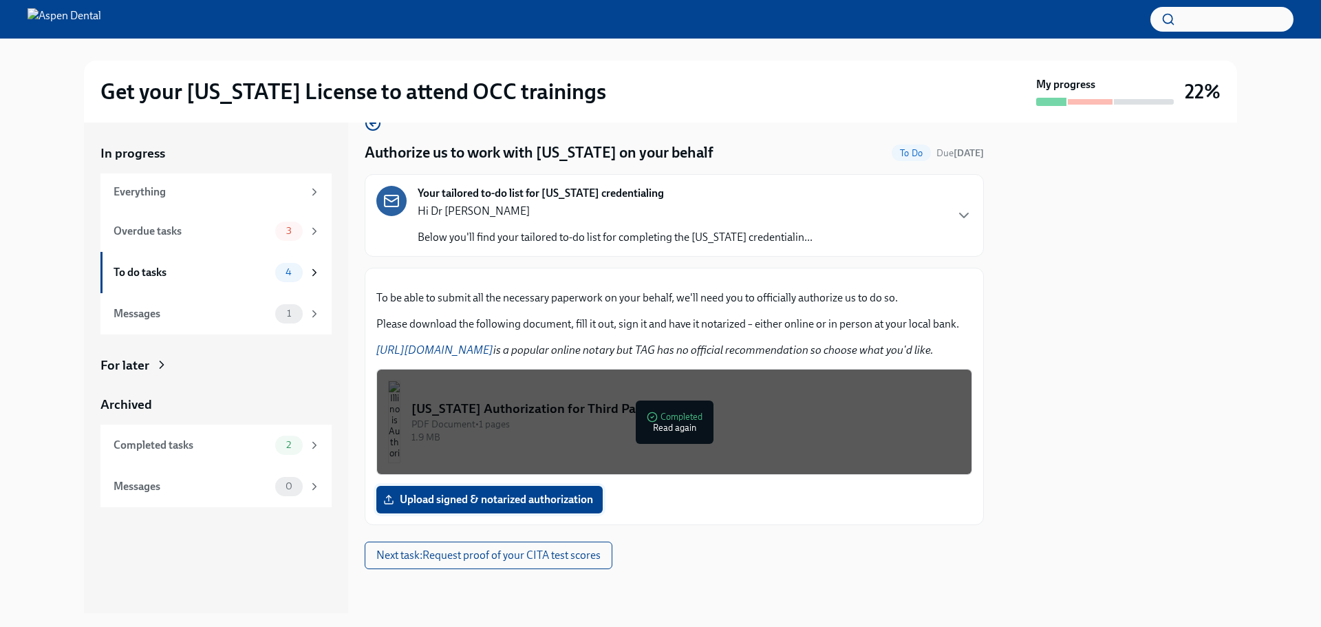
click at [555, 500] on span "Upload signed & notarized authorization" at bounding box center [489, 500] width 207 height 14
click at [0, 0] on input "Upload signed & notarized authorization" at bounding box center [0, 0] width 0 height 0
click at [577, 564] on button "Next task : Request proof of your CITA test scores" at bounding box center [489, 556] width 248 height 28
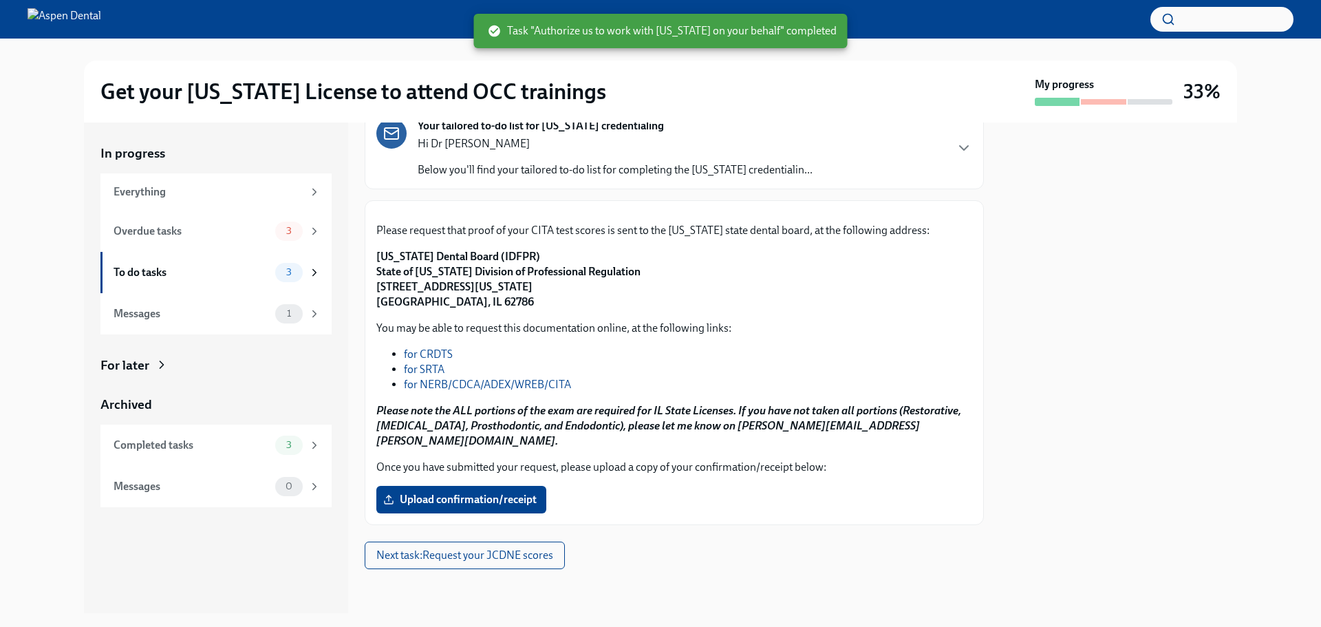
scroll to position [242, 0]
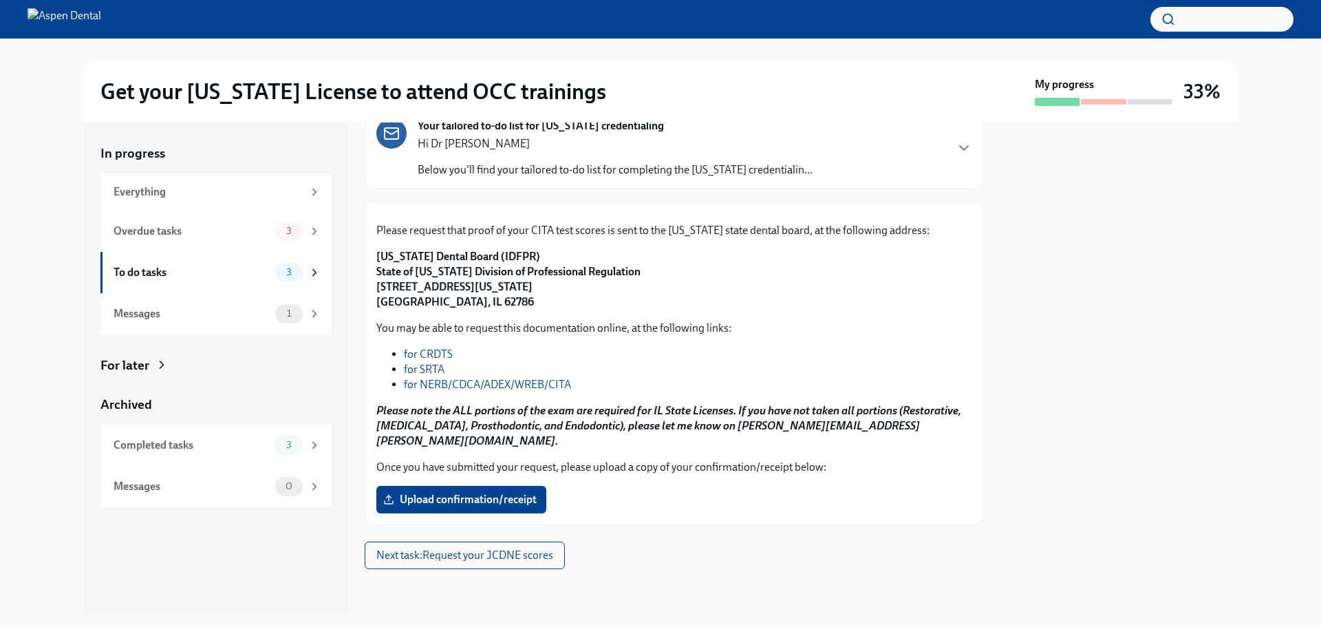
click at [507, 391] on link "for NERB/CDCA/ADEX/WREB/CITA" at bounding box center [487, 384] width 167 height 13
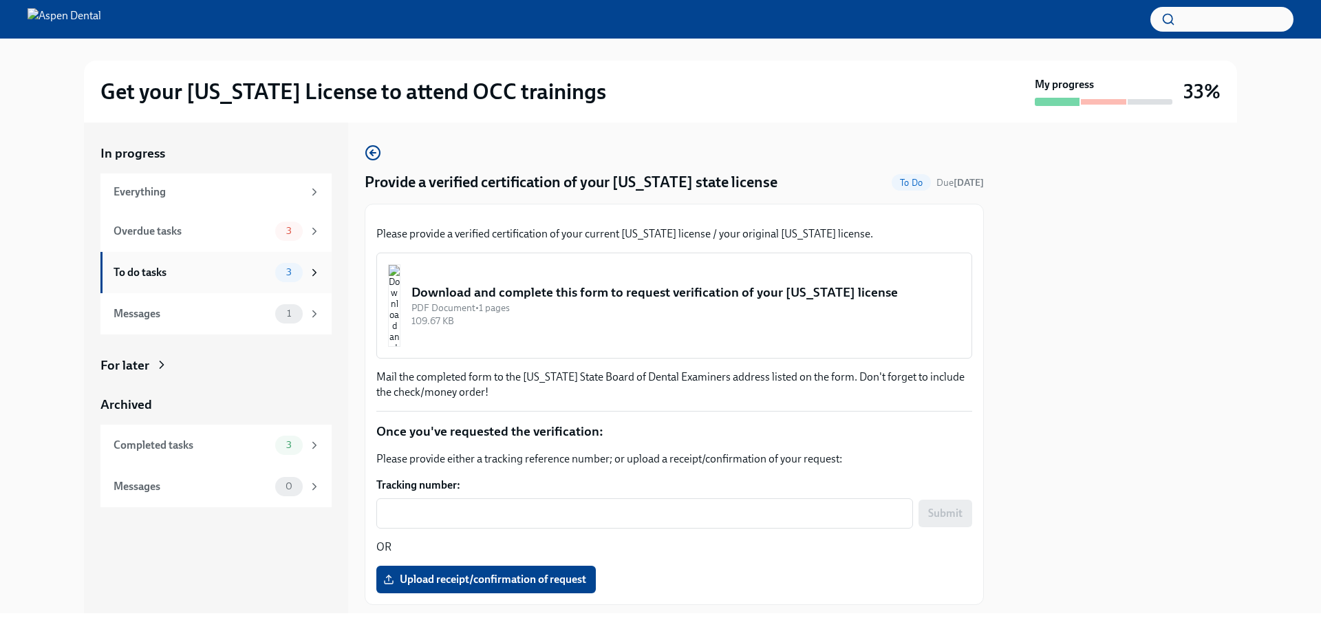
click at [200, 267] on div "To do tasks" at bounding box center [192, 272] width 156 height 15
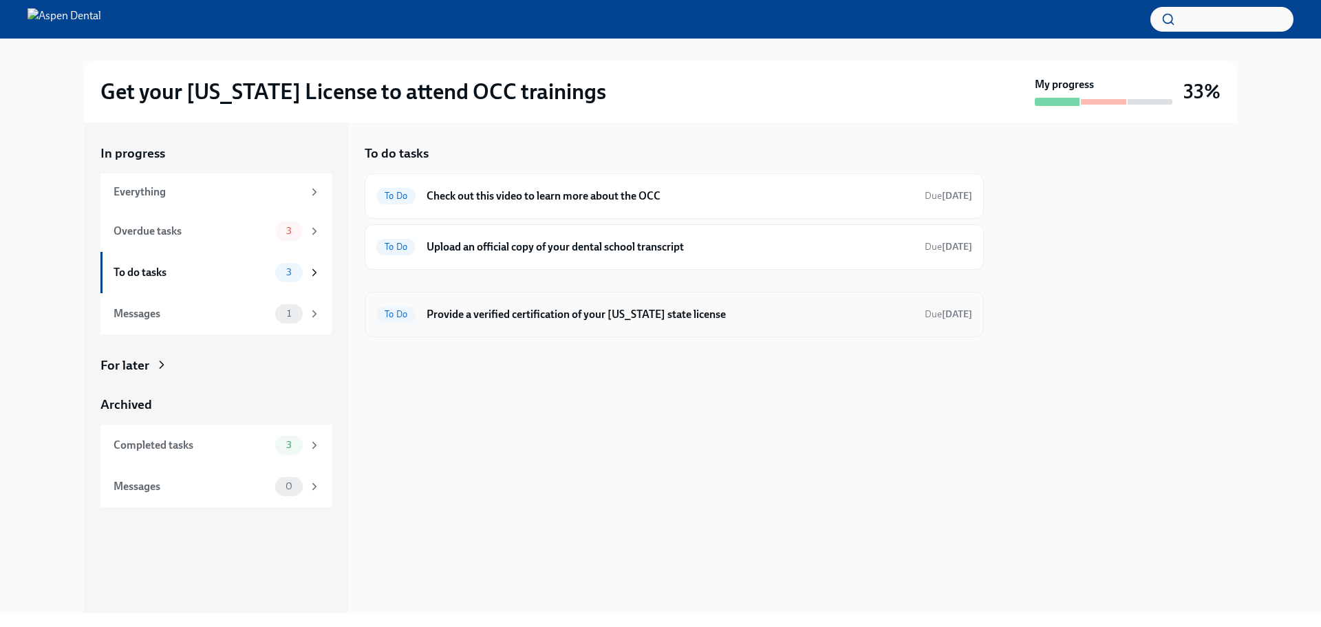
click at [540, 312] on h6 "Provide a verified certification of your North Carolina state license" at bounding box center [670, 314] width 487 height 15
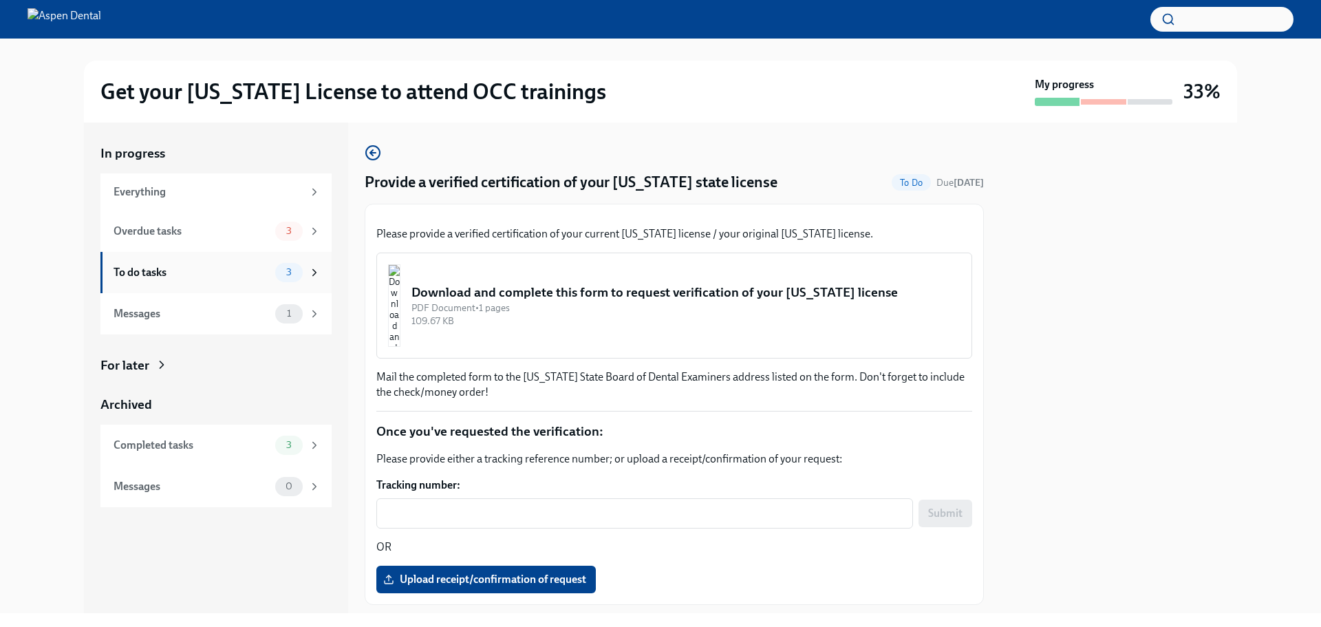
click at [175, 277] on div "To do tasks" at bounding box center [192, 272] width 156 height 15
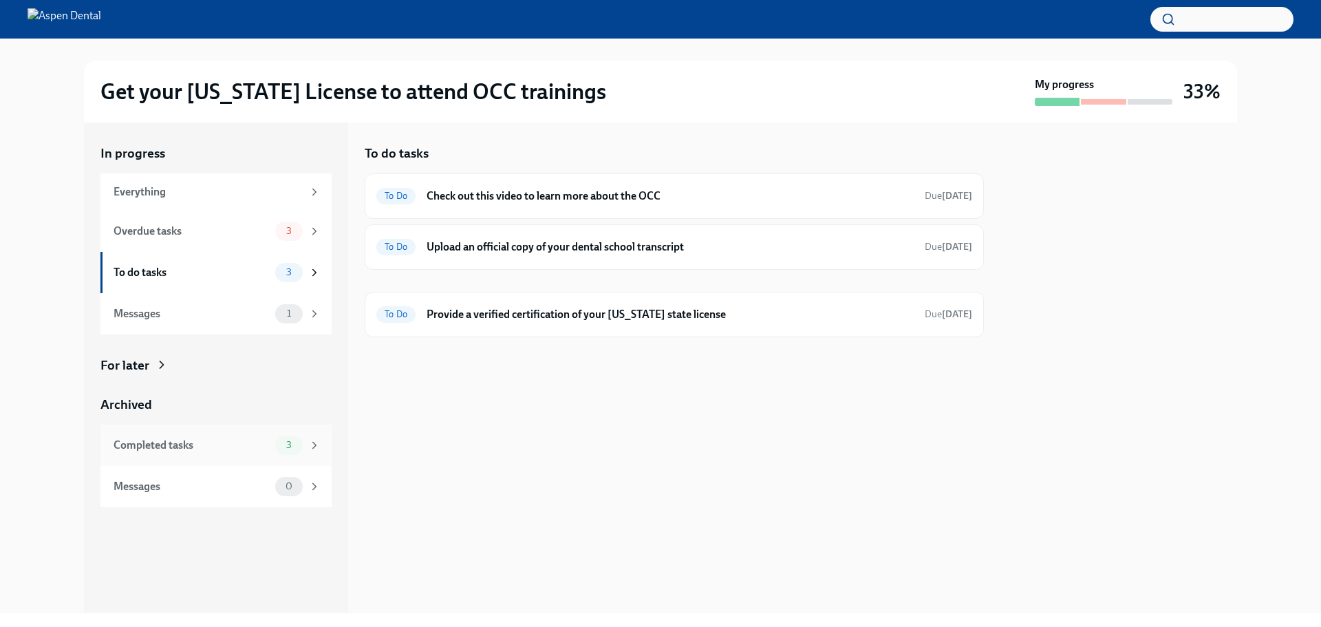
click at [233, 454] on div "Completed tasks 3" at bounding box center [217, 445] width 207 height 19
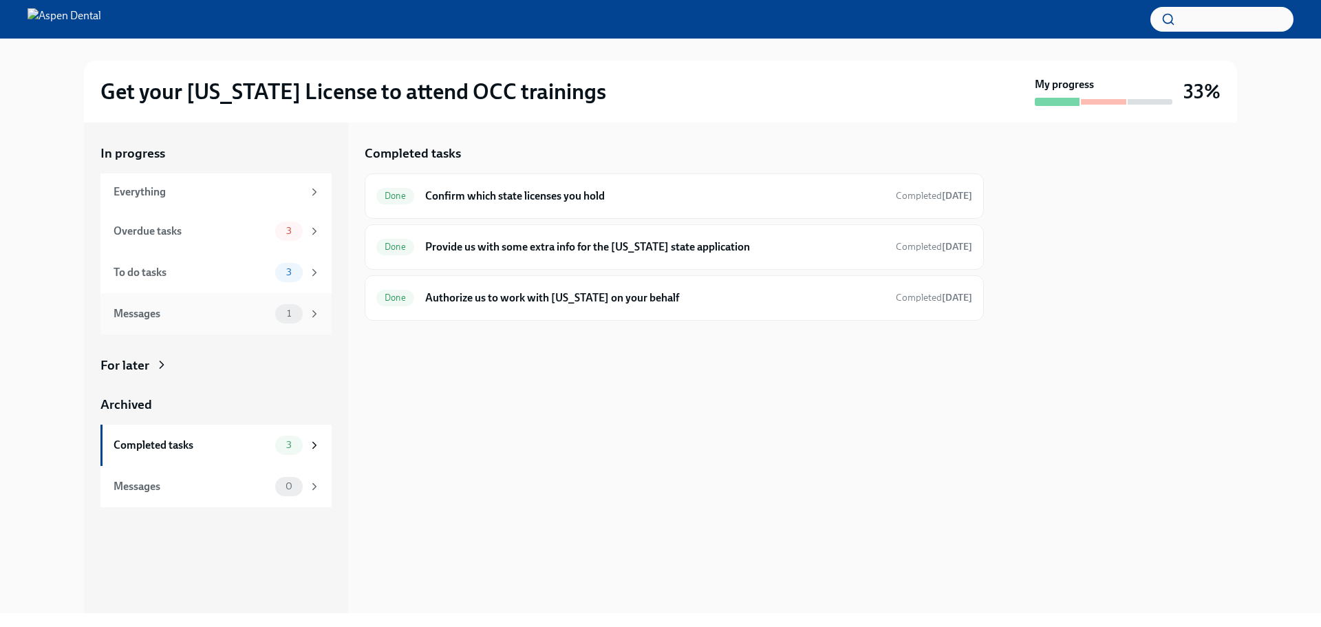
click at [236, 330] on div "Messages 1" at bounding box center [215, 313] width 231 height 41
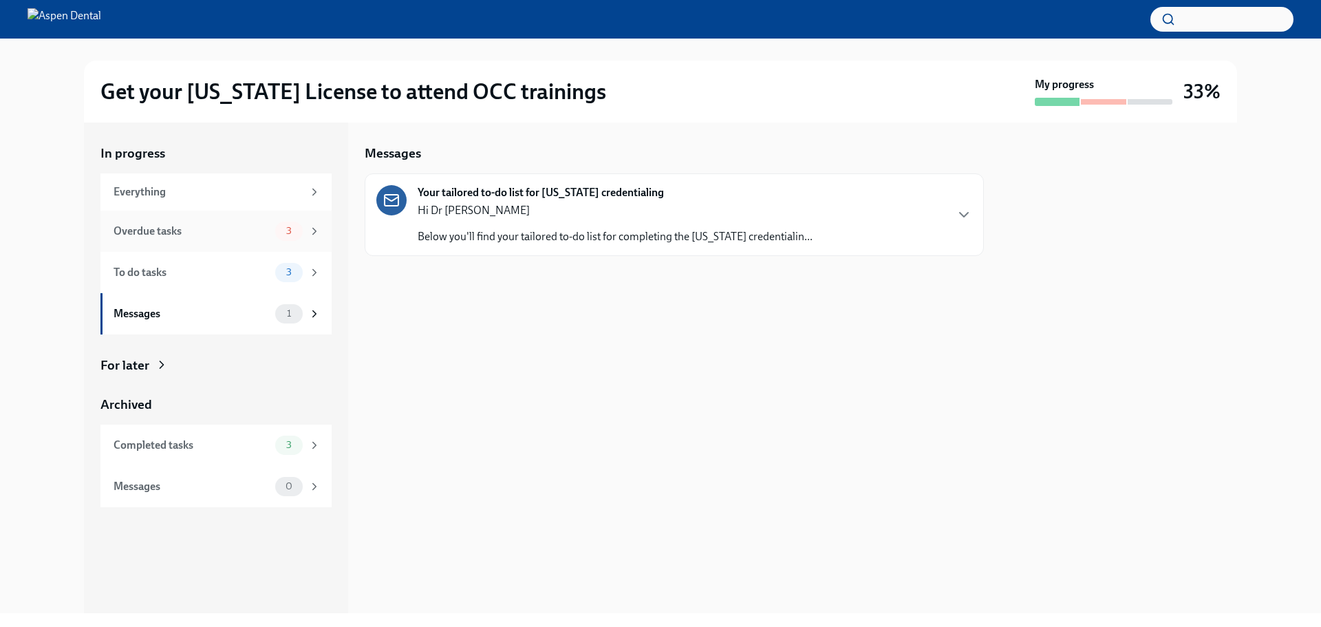
click at [223, 232] on div "Overdue tasks" at bounding box center [192, 231] width 156 height 15
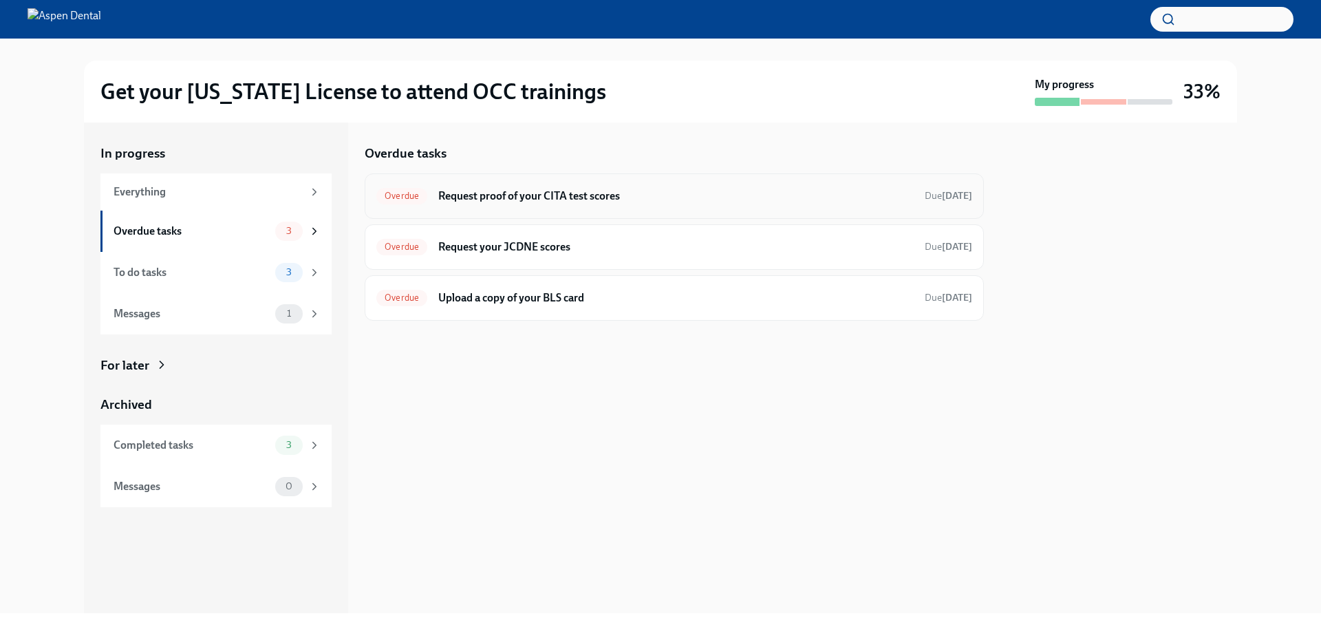
click at [601, 204] on div "Overdue Request proof of your CITA test scores Due today" at bounding box center [674, 196] width 596 height 22
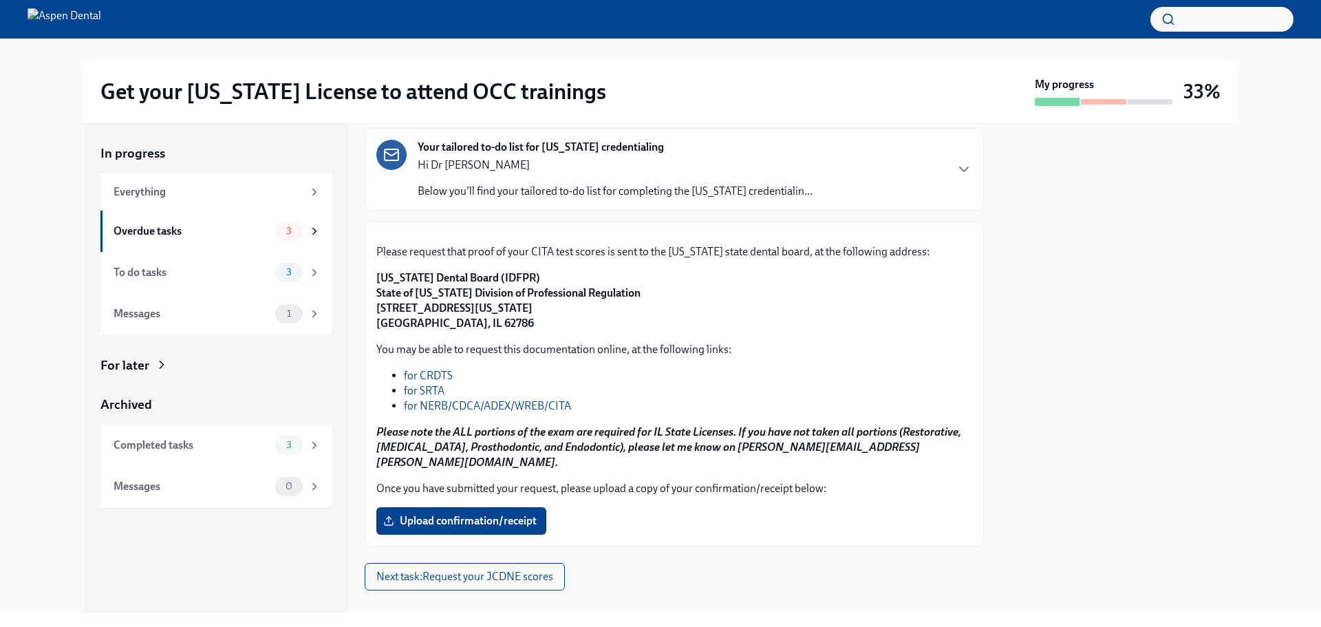
scroll to position [206, 0]
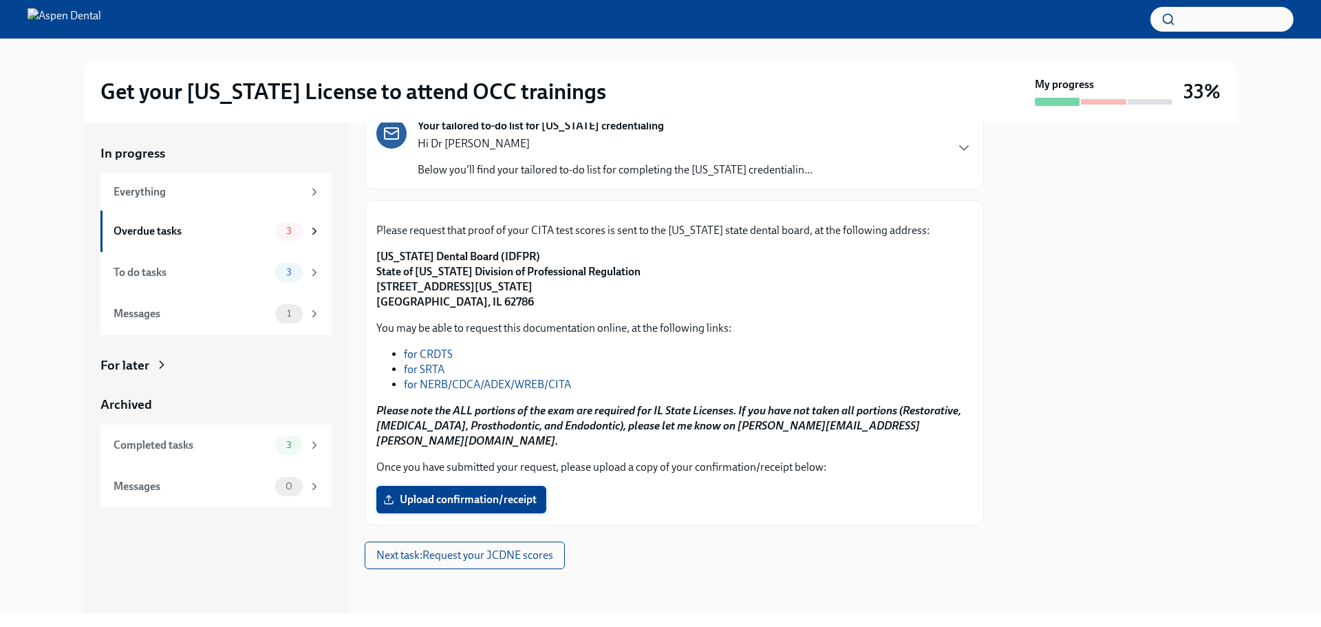
click at [522, 507] on span "Upload confirmation/receipt" at bounding box center [461, 500] width 151 height 14
click at [0, 0] on input "Upload confirmation/receipt" at bounding box center [0, 0] width 0 height 0
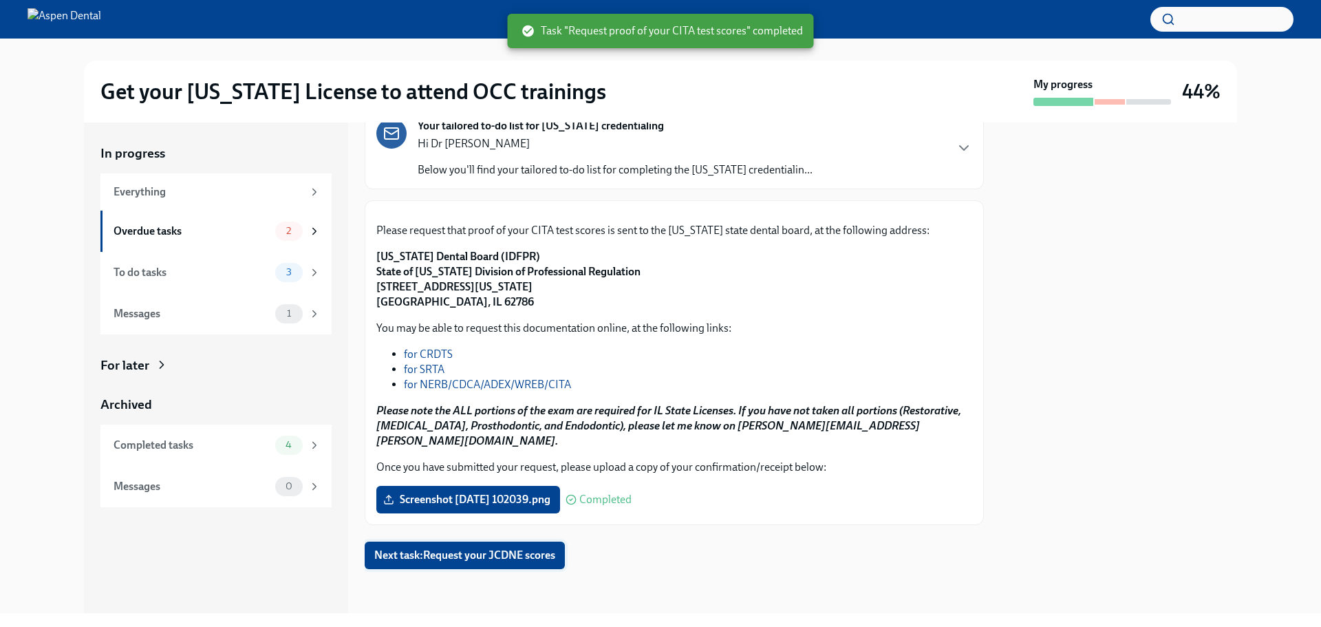
click at [458, 566] on button "Next task : Request your JCDNE scores" at bounding box center [465, 556] width 200 height 28
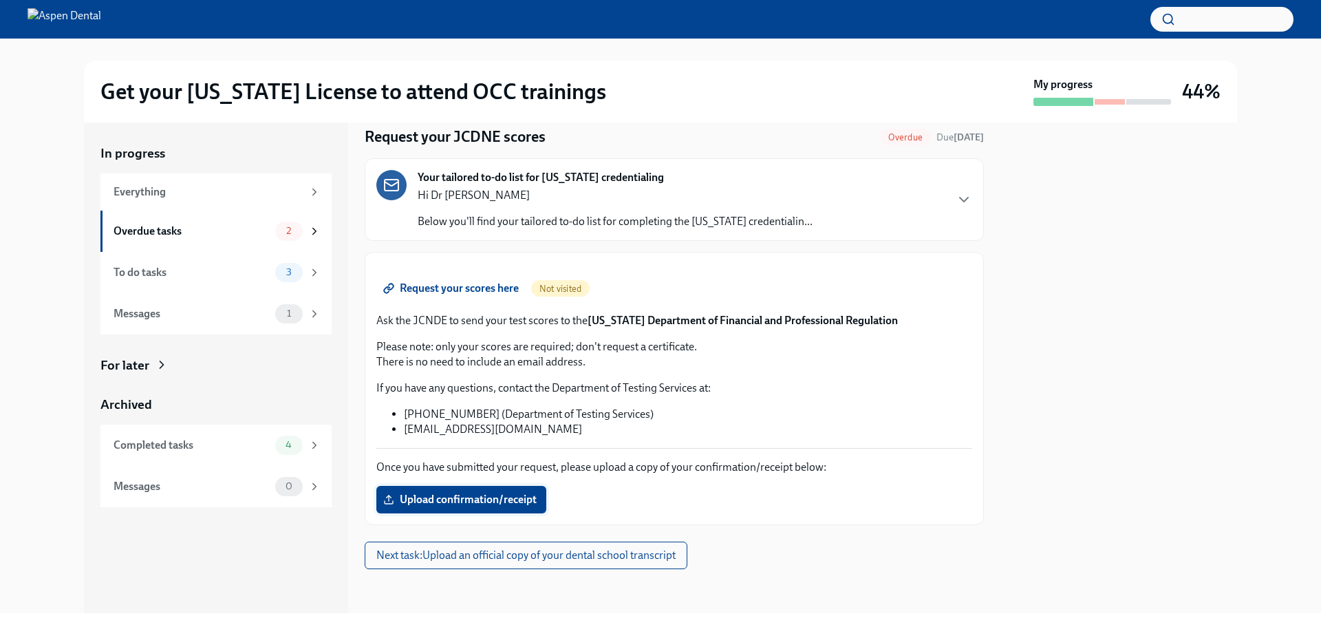
scroll to position [206, 0]
